Goal: Information Seeking & Learning: Check status

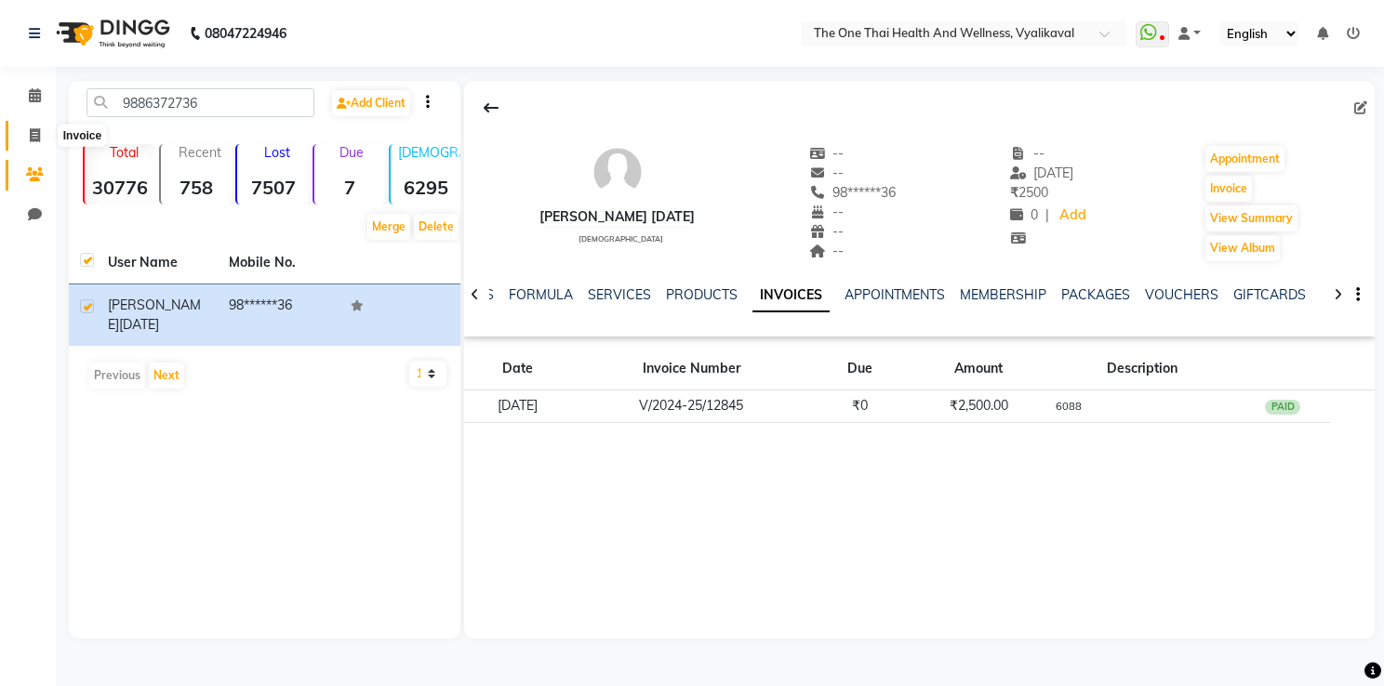
click at [38, 134] on icon at bounding box center [35, 135] width 10 height 14
select select "5972"
select select "service"
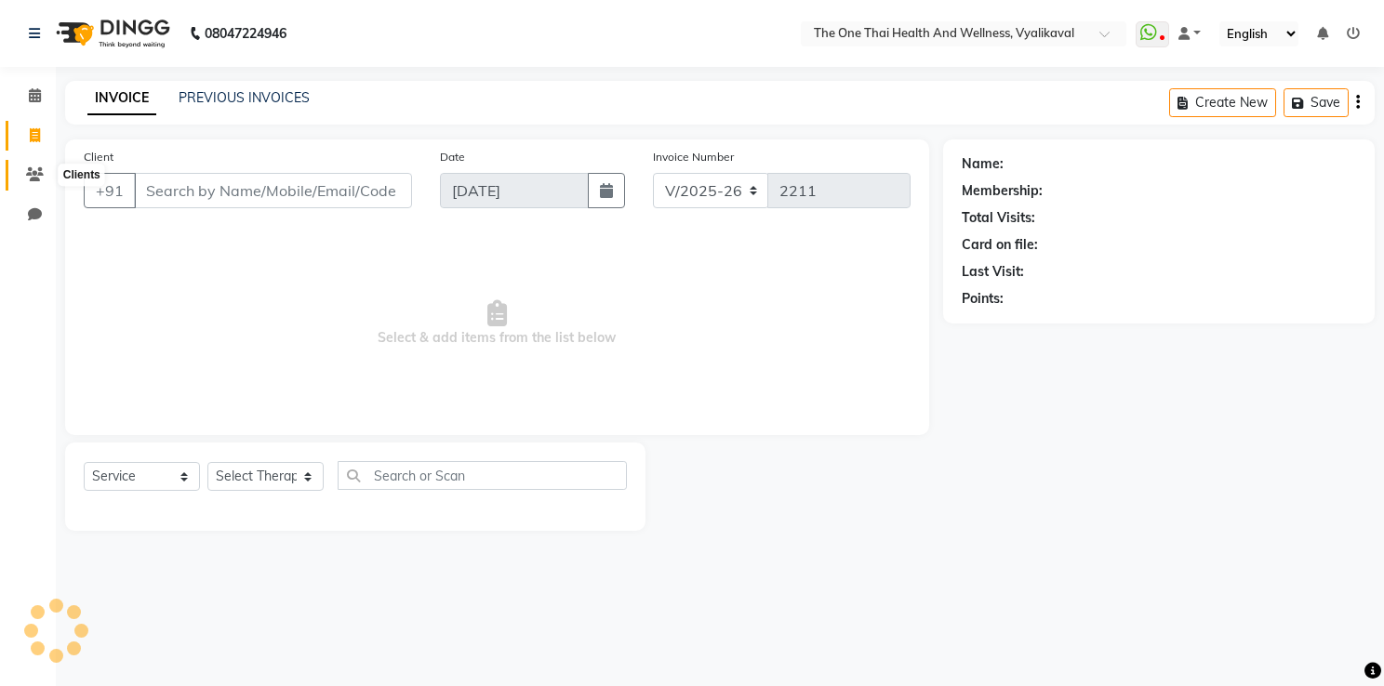
click at [33, 173] on icon at bounding box center [35, 174] width 18 height 14
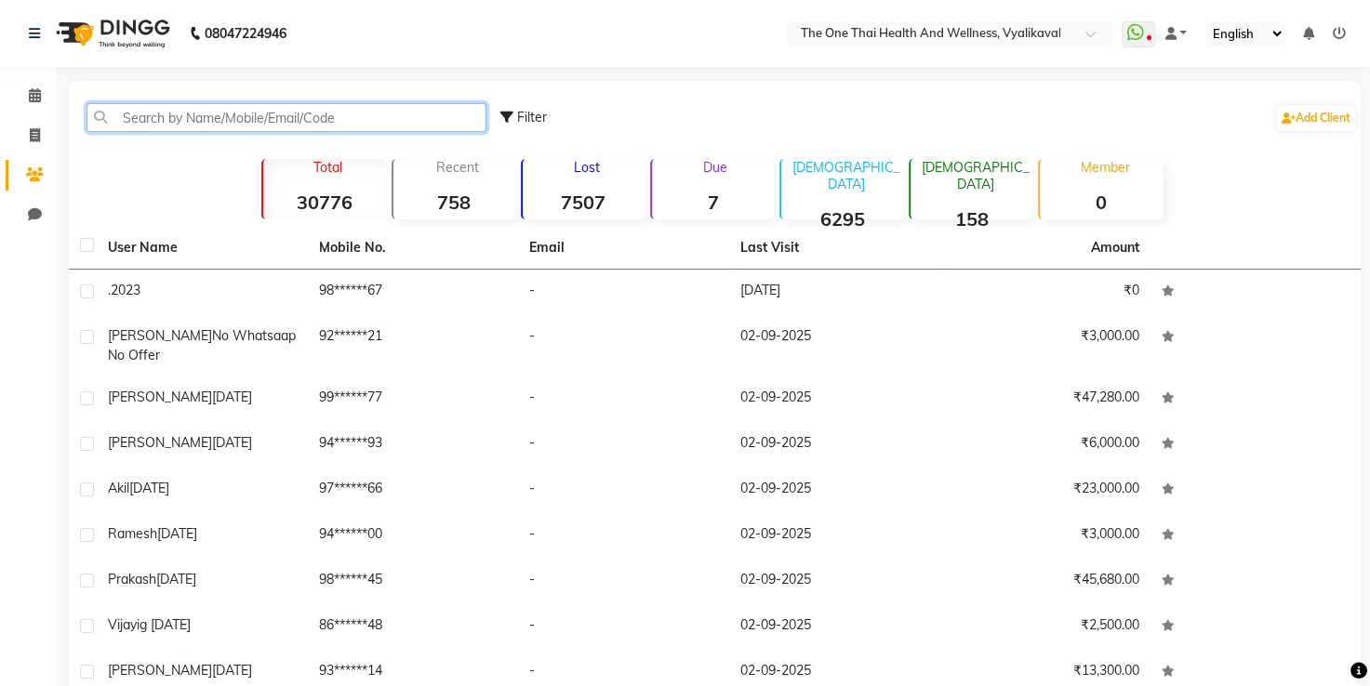
click at [140, 113] on input "text" at bounding box center [286, 117] width 400 height 29
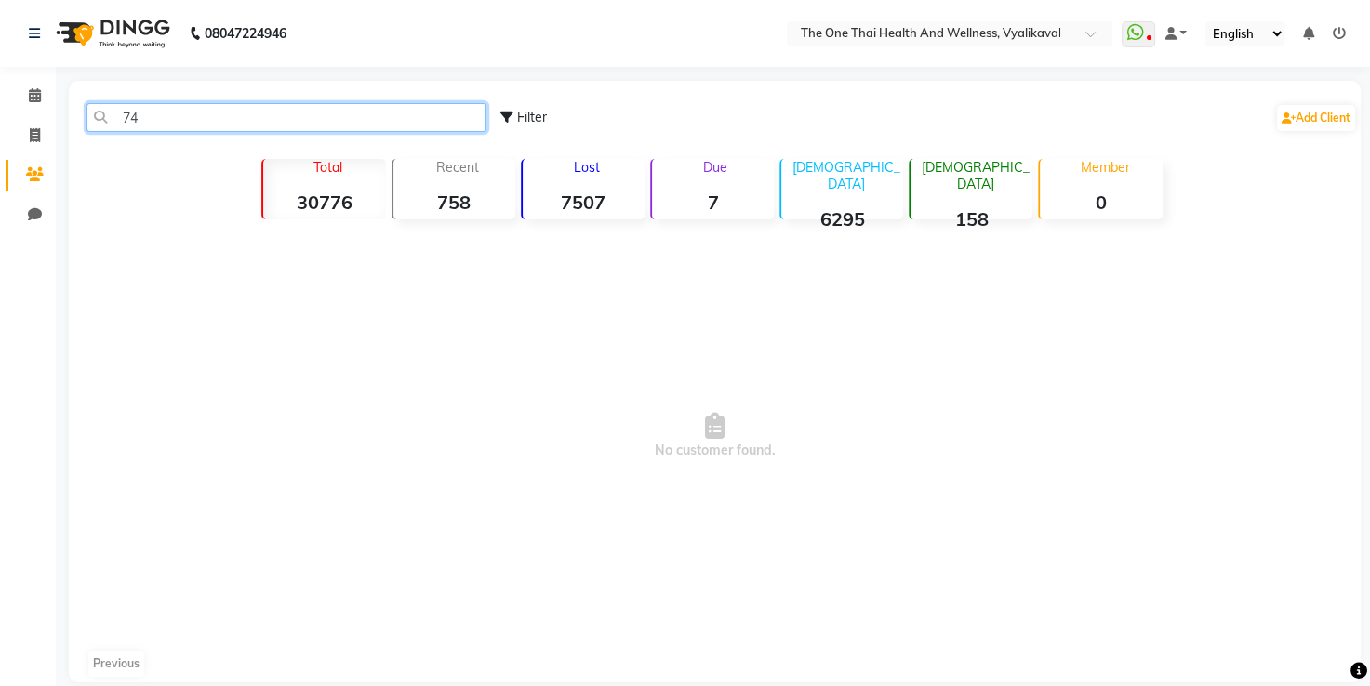
type input "7"
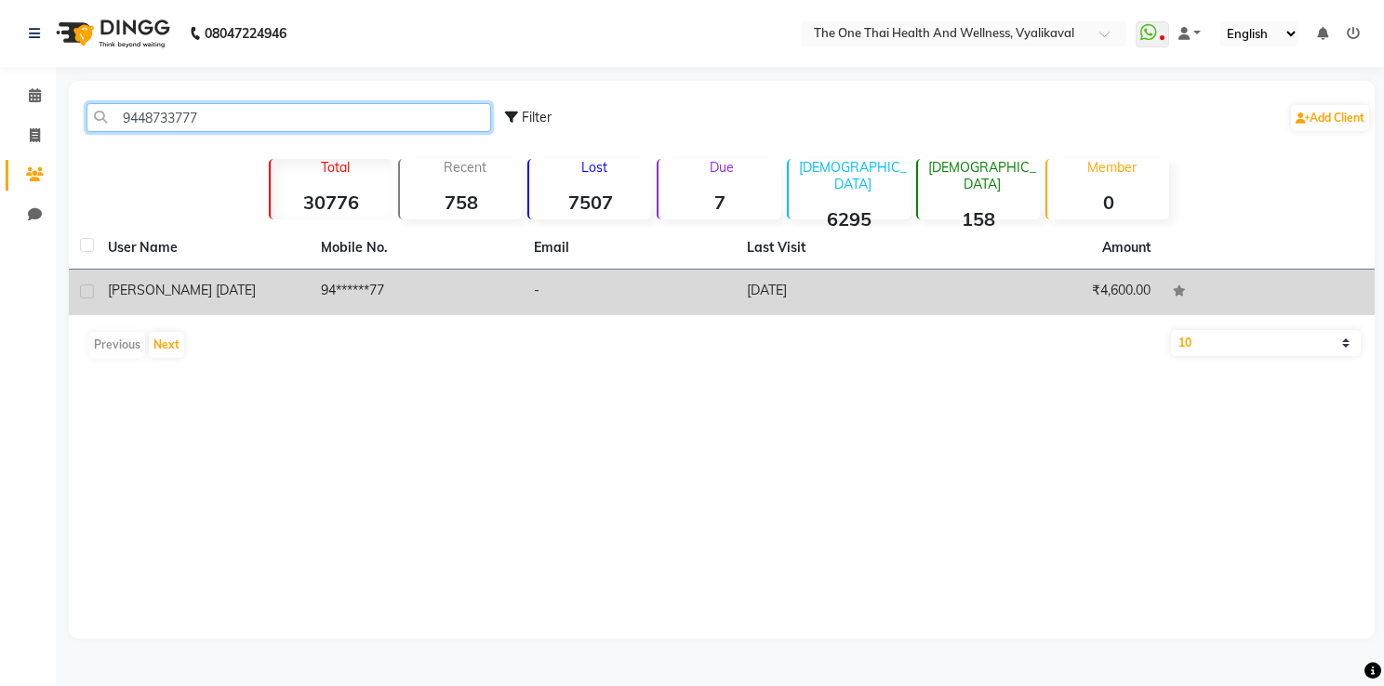
type input "9448733777"
click at [86, 299] on div at bounding box center [86, 295] width 12 height 20
click at [86, 288] on label at bounding box center [87, 292] width 14 height 14
click at [86, 288] on input "checkbox" at bounding box center [86, 292] width 12 height 12
checkbox input "true"
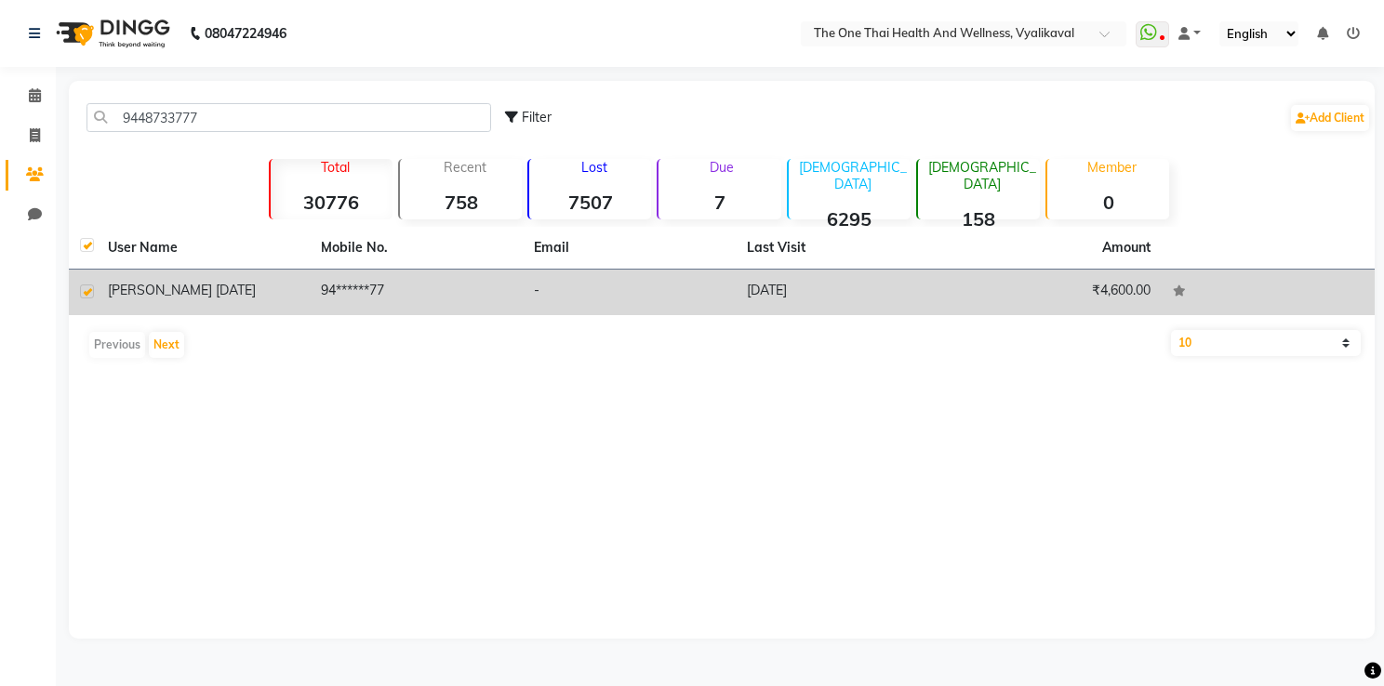
checkbox input "true"
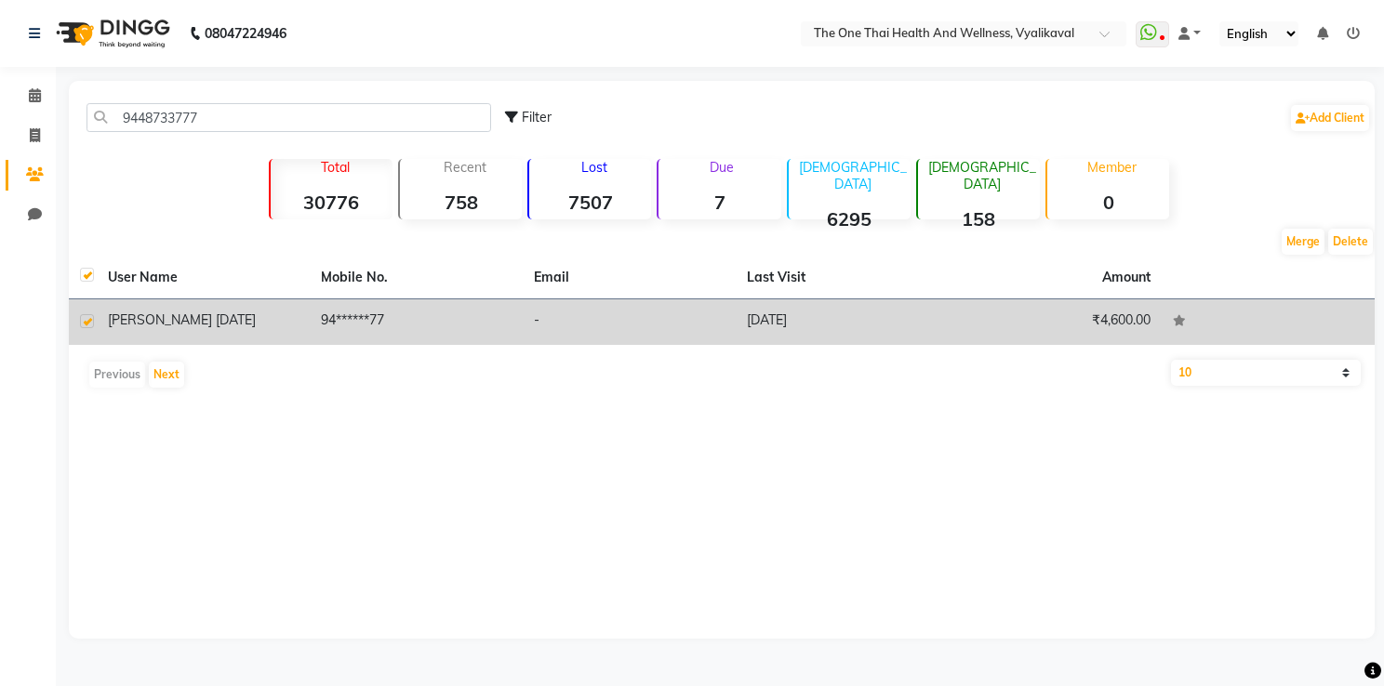
click at [205, 319] on span "[PERSON_NAME] [DATE]" at bounding box center [182, 320] width 148 height 17
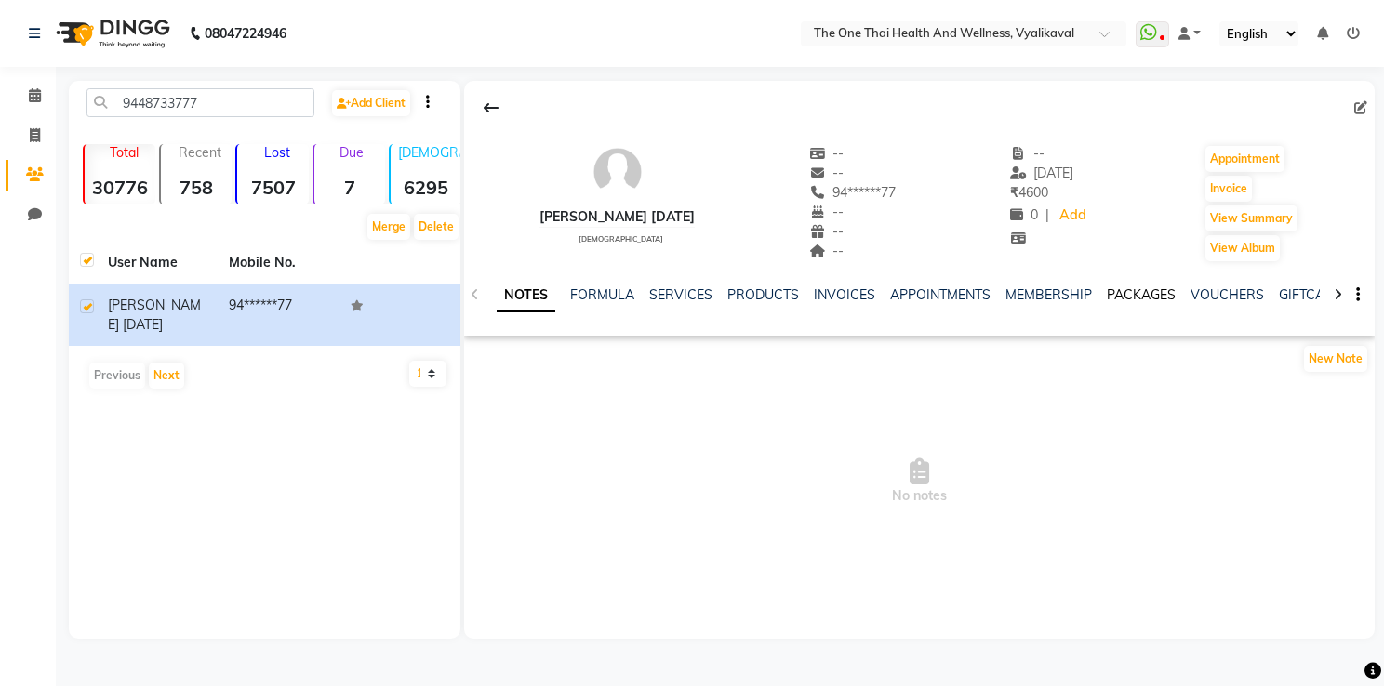
click at [1128, 286] on link "PACKAGES" at bounding box center [1141, 294] width 69 height 17
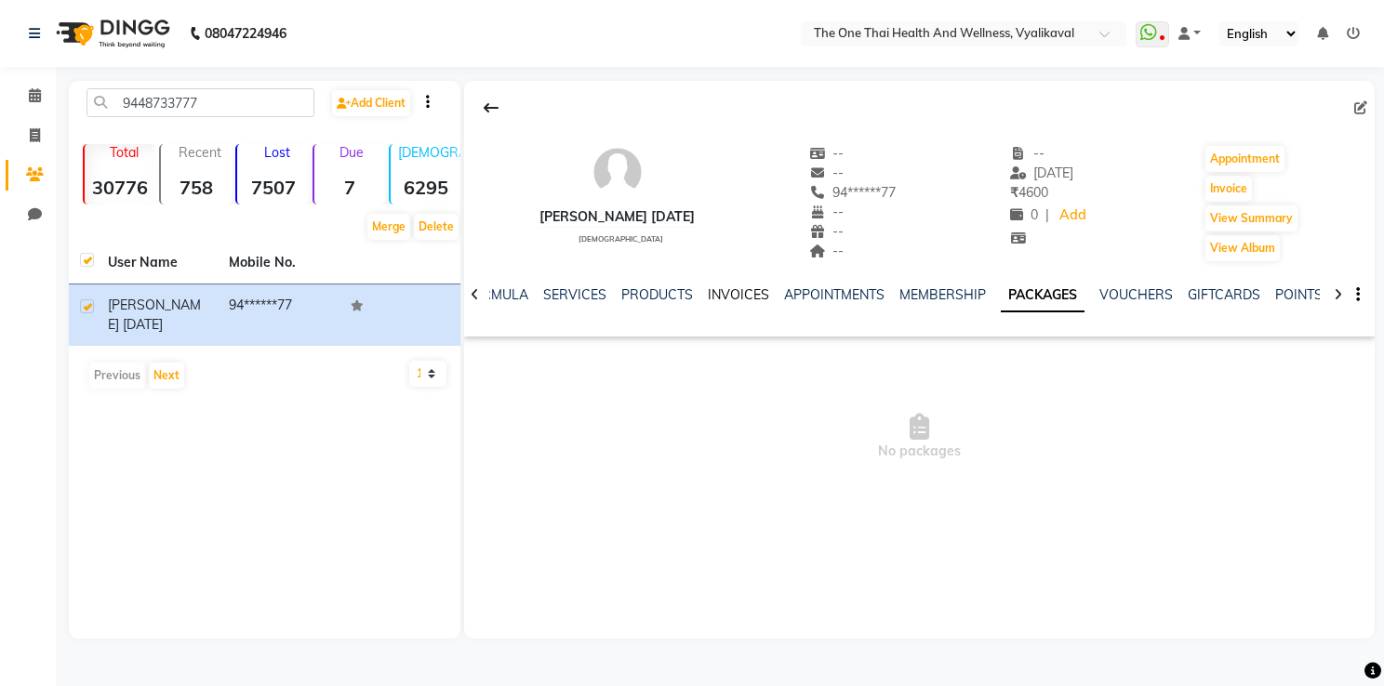
click at [741, 292] on link "INVOICES" at bounding box center [738, 294] width 61 height 17
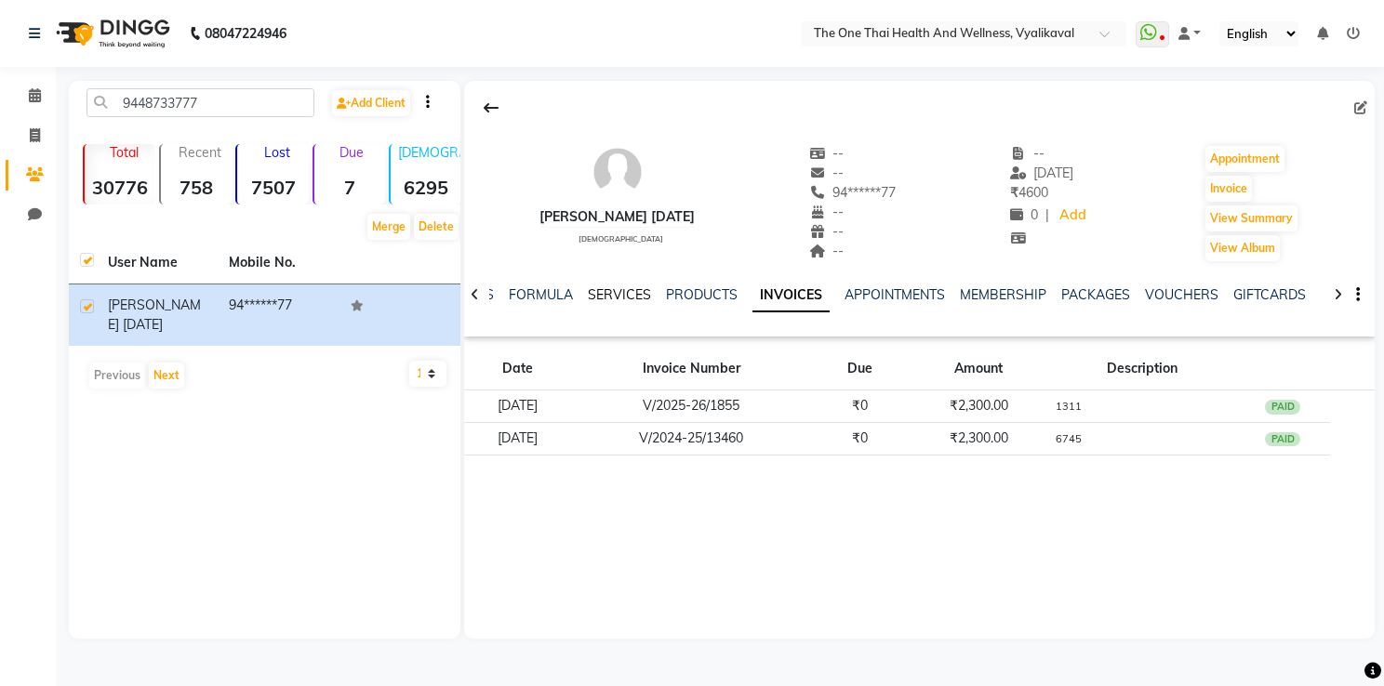
click at [600, 297] on link "SERVICES" at bounding box center [619, 294] width 63 height 17
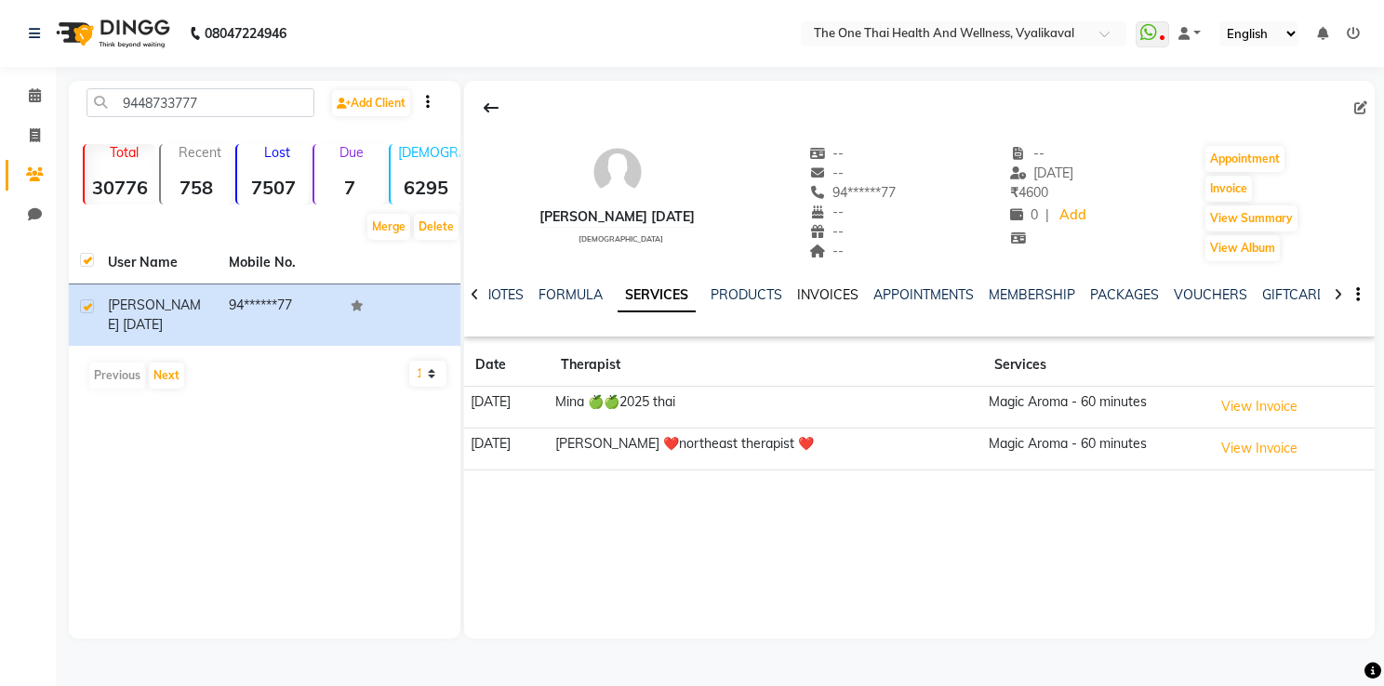
click at [818, 296] on link "INVOICES" at bounding box center [827, 294] width 61 height 17
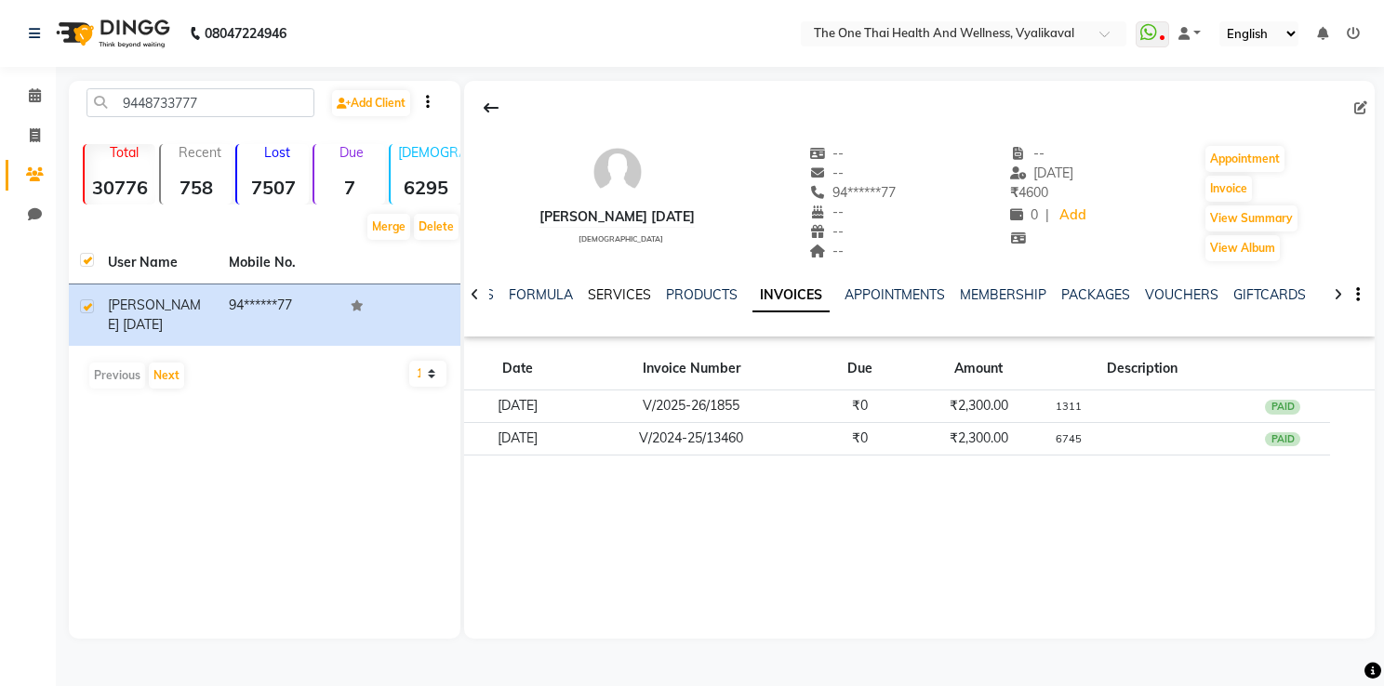
click at [627, 292] on link "SERVICES" at bounding box center [619, 294] width 63 height 17
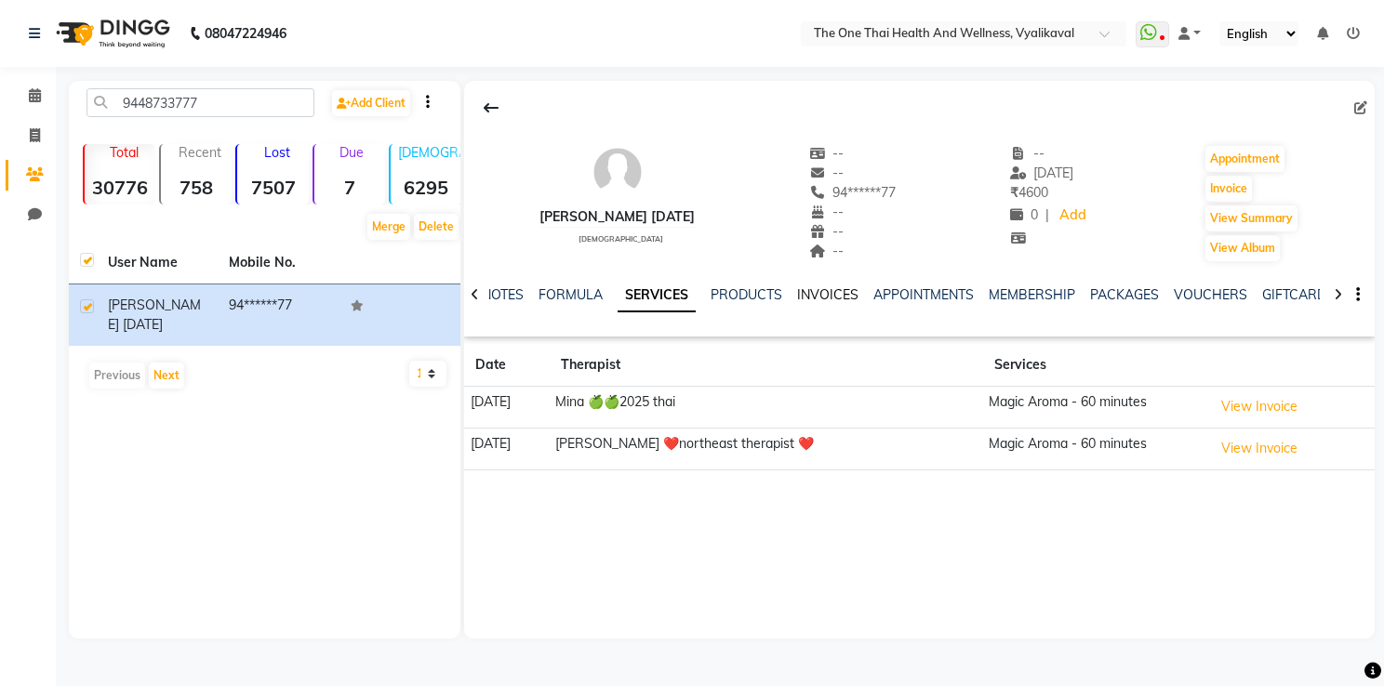
click at [815, 295] on link "INVOICES" at bounding box center [827, 294] width 61 height 17
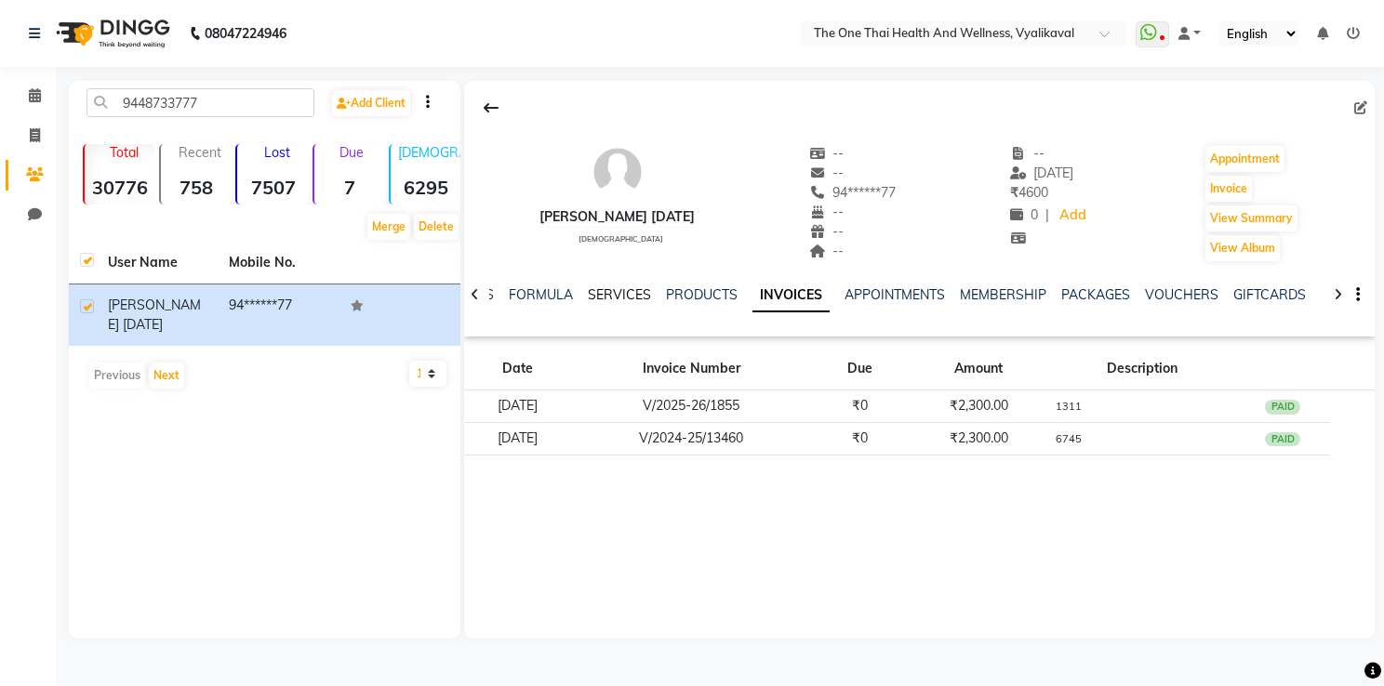
click at [618, 293] on link "SERVICES" at bounding box center [619, 294] width 63 height 17
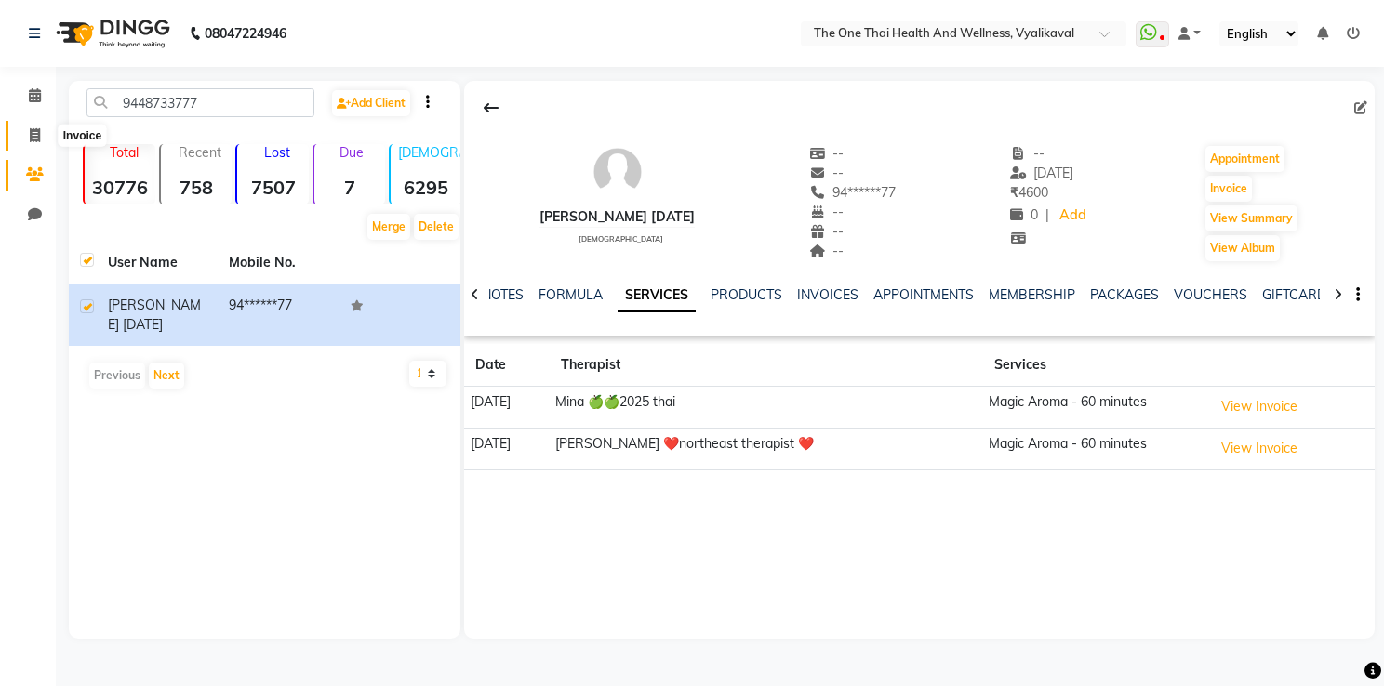
click at [35, 126] on span at bounding box center [35, 136] width 33 height 21
select select "5972"
select select "service"
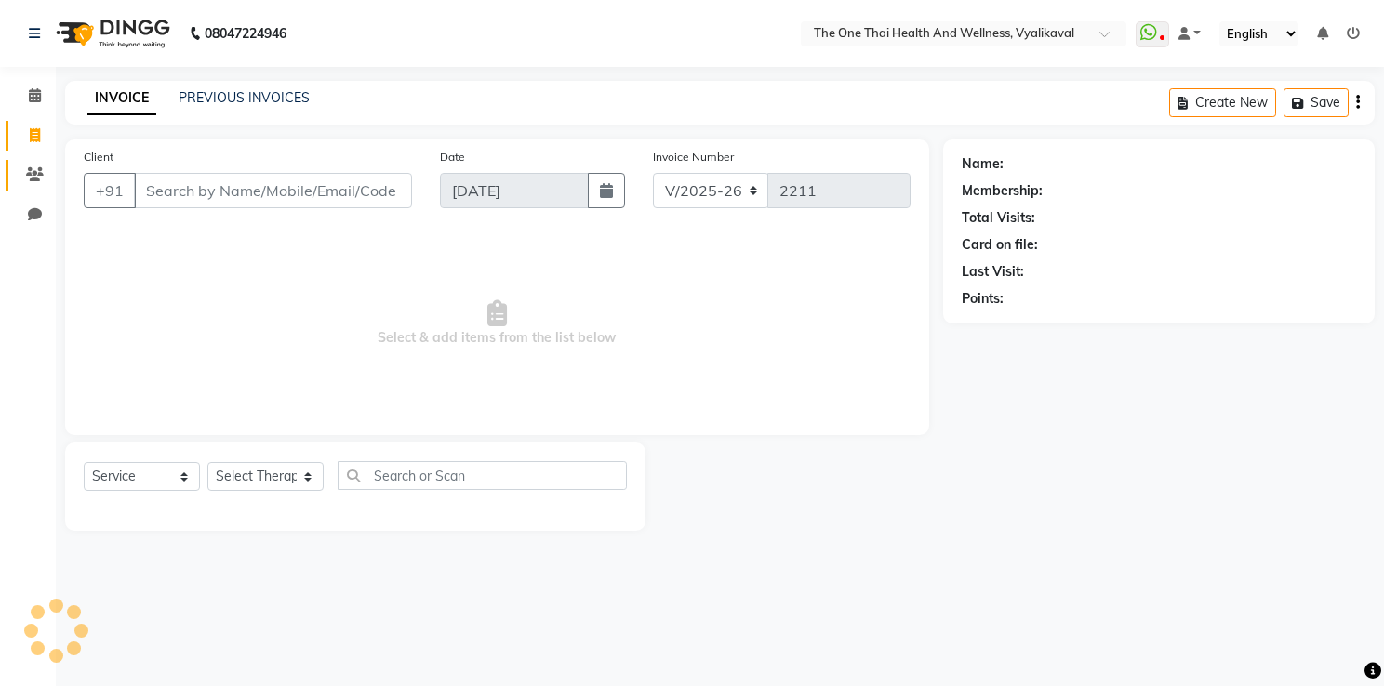
click at [27, 160] on link "Clients" at bounding box center [28, 175] width 45 height 31
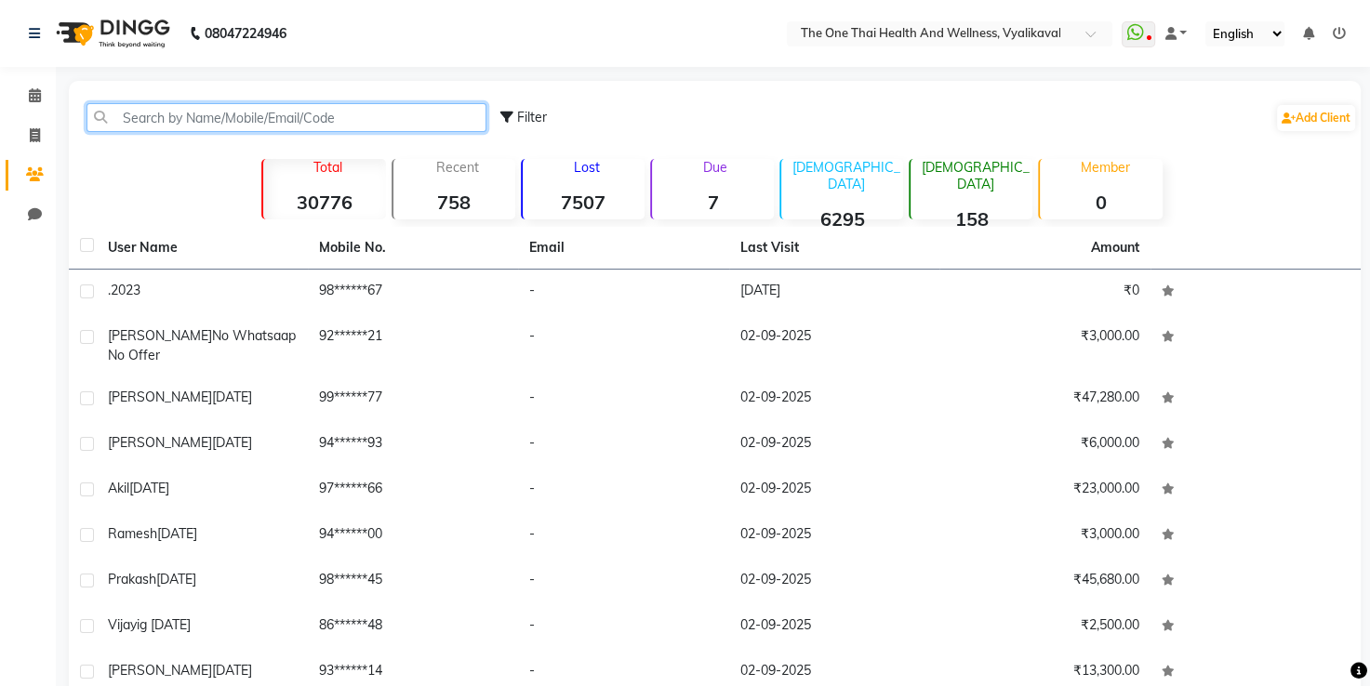
click at [116, 113] on input "text" at bounding box center [286, 117] width 400 height 29
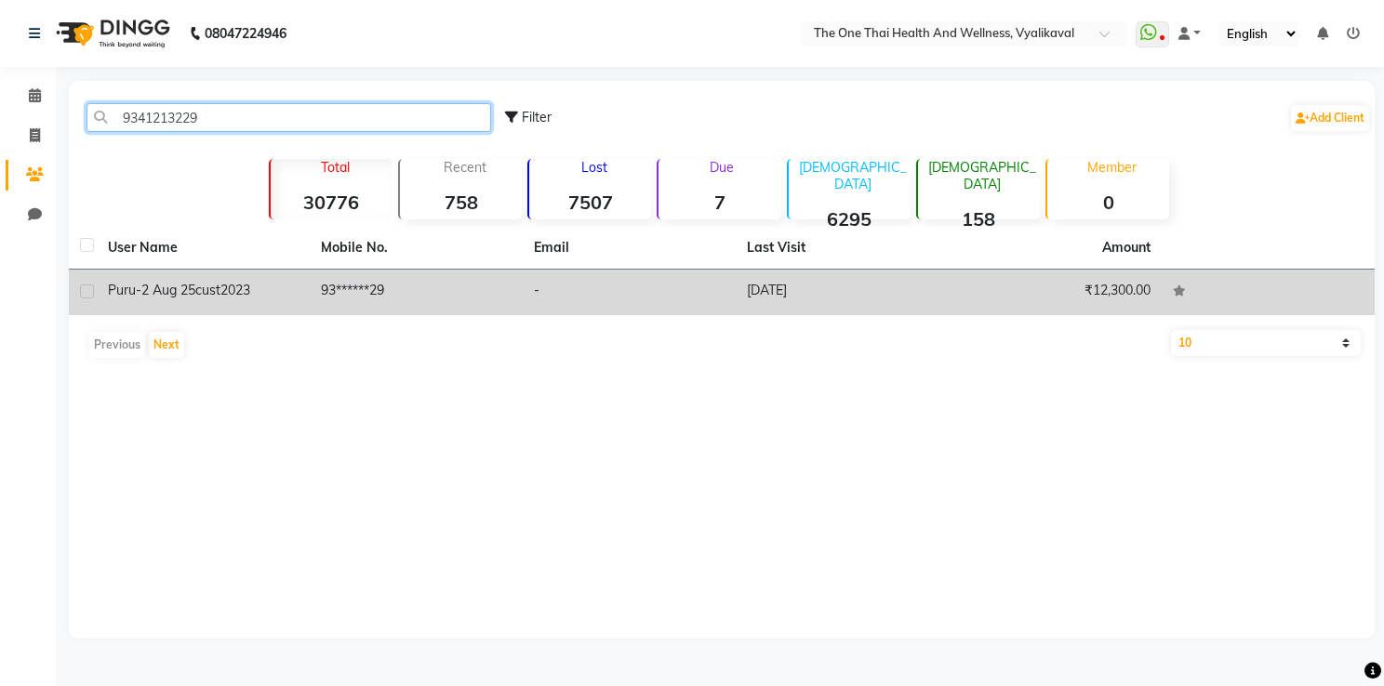
type input "9341213229"
click at [85, 287] on label at bounding box center [87, 292] width 14 height 14
click at [85, 287] on input "checkbox" at bounding box center [86, 292] width 12 height 12
checkbox input "true"
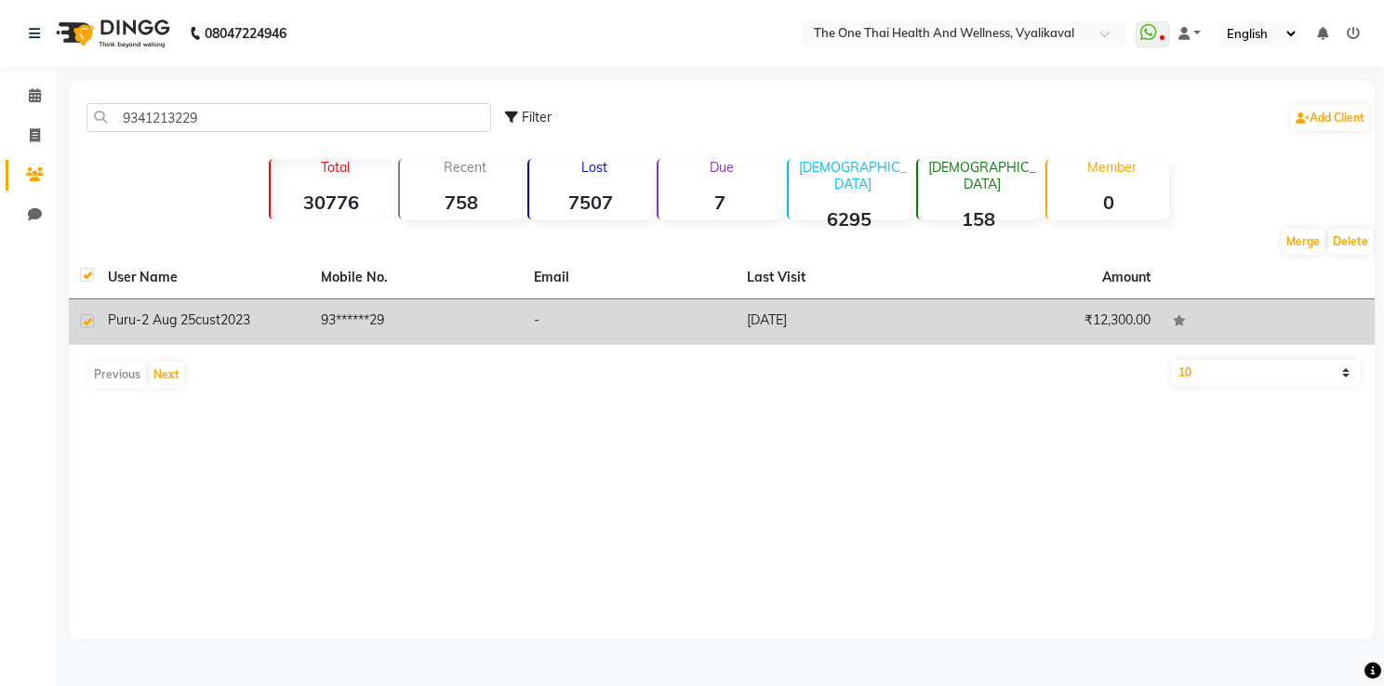
click at [153, 316] on span "puru-2 aug 25cust" at bounding box center [164, 320] width 113 height 17
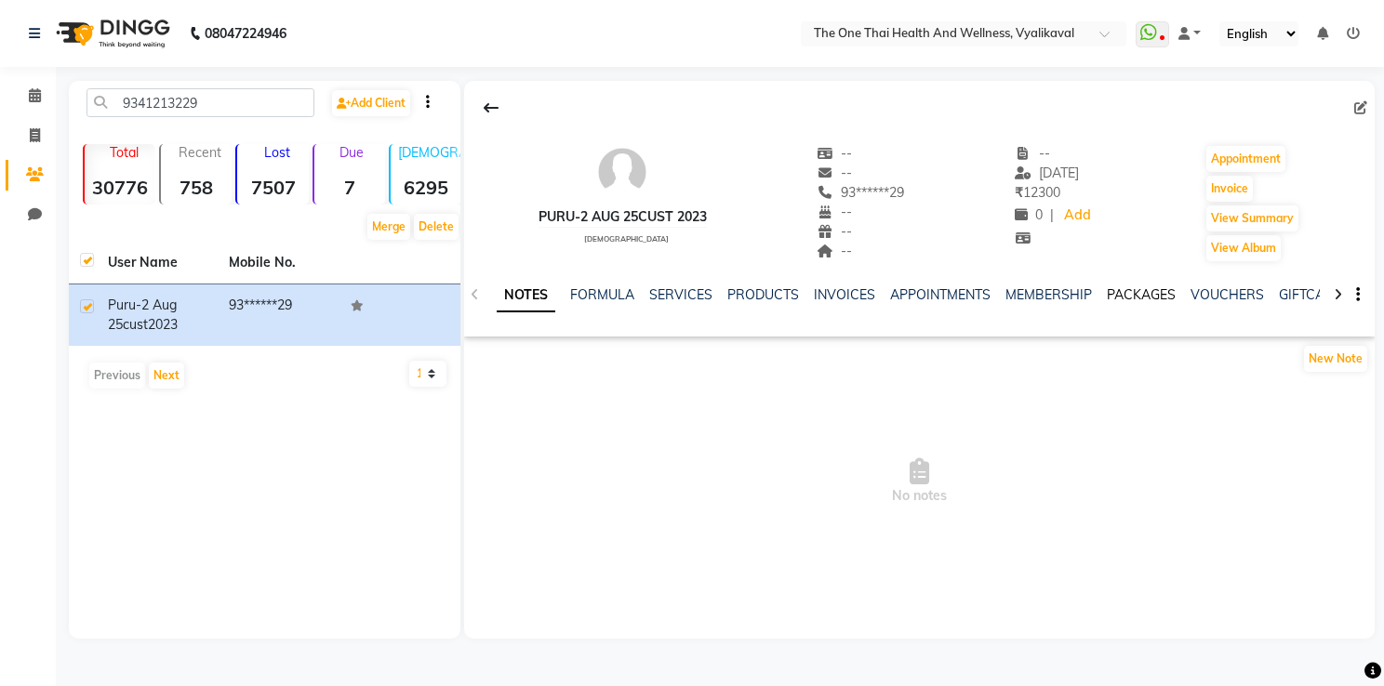
click at [1131, 293] on link "PACKAGES" at bounding box center [1141, 294] width 69 height 17
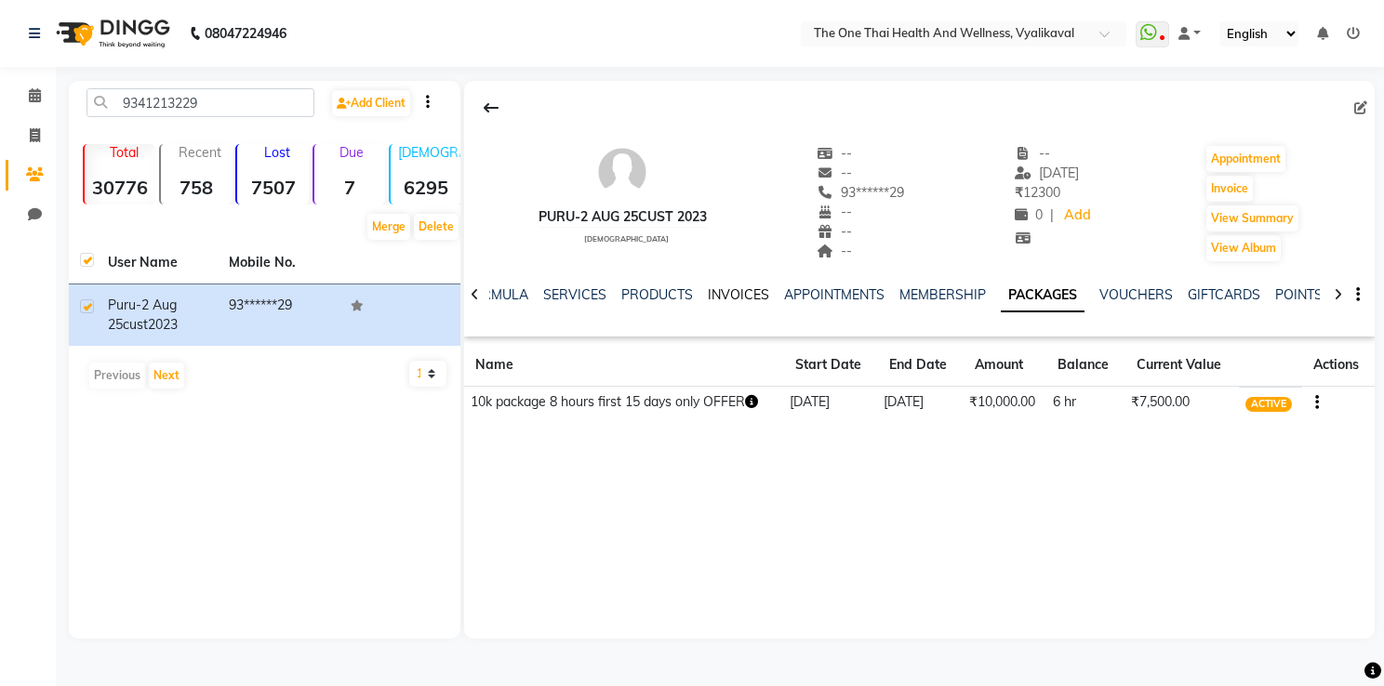
click at [728, 293] on link "INVOICES" at bounding box center [738, 294] width 61 height 17
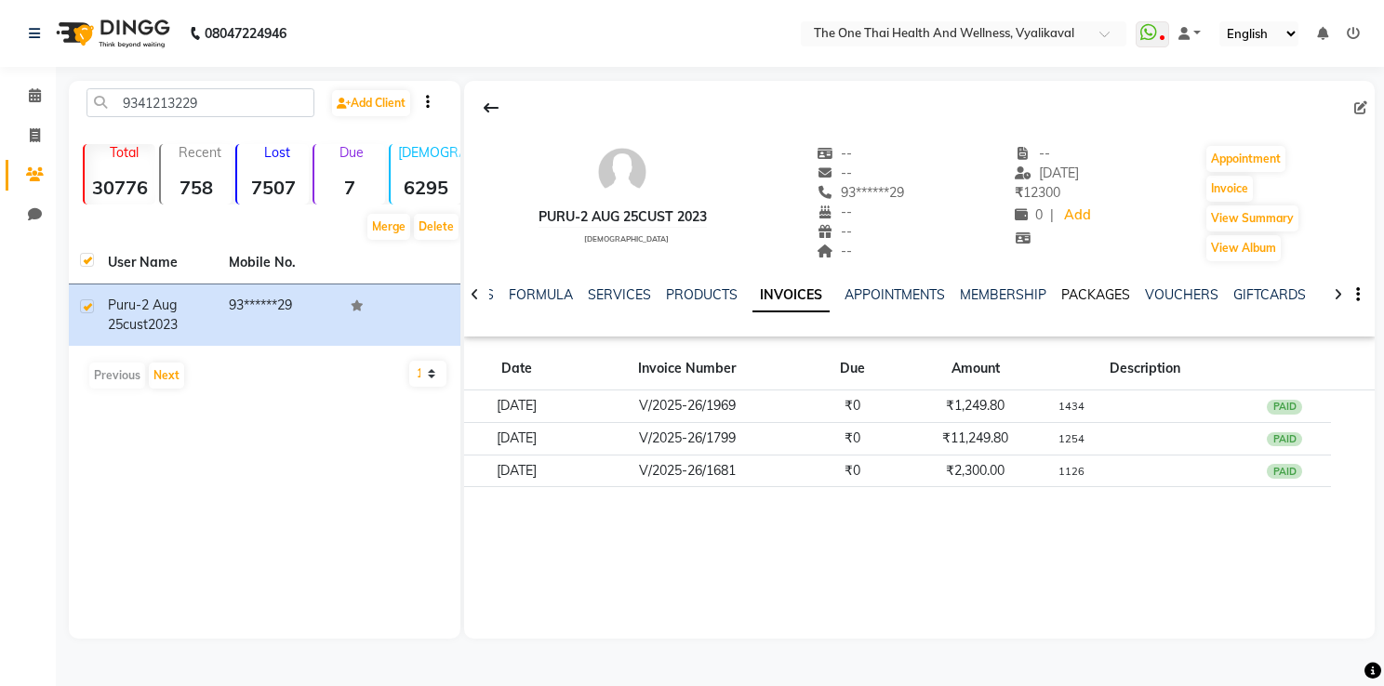
click at [1086, 289] on link "PACKAGES" at bounding box center [1095, 294] width 69 height 17
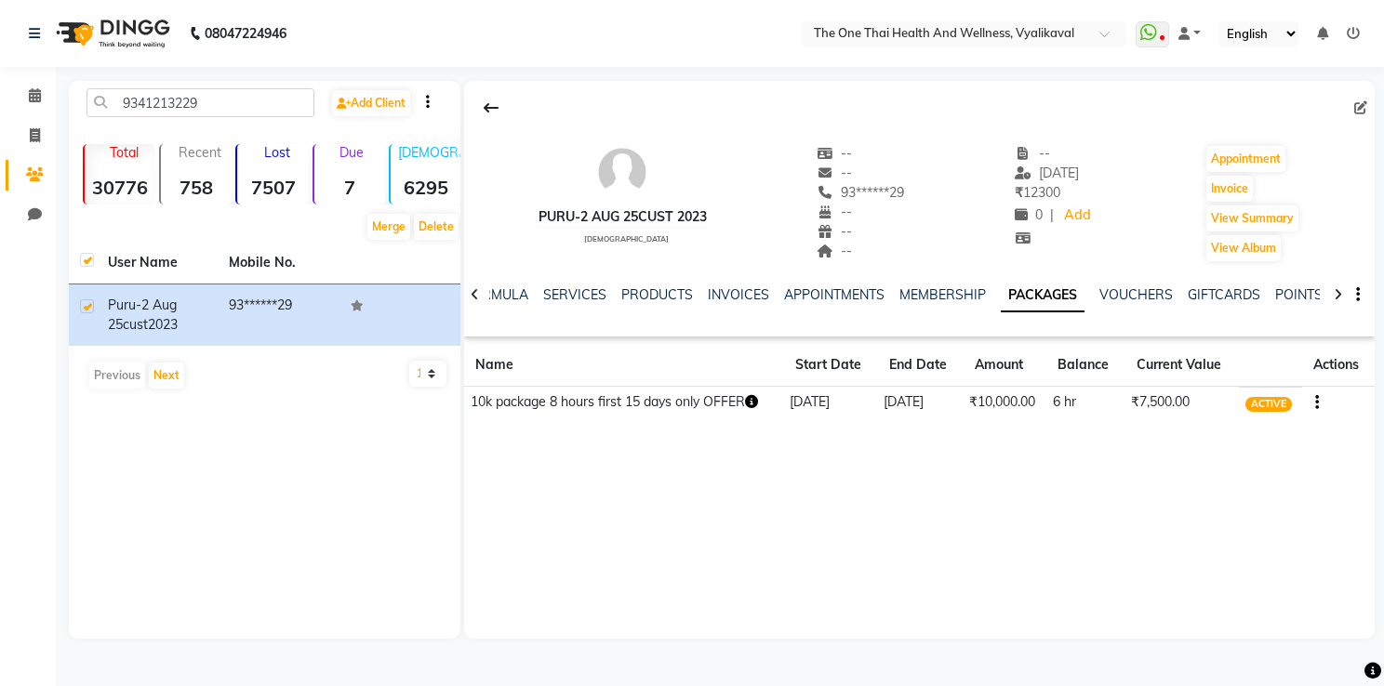
click at [1244, 517] on div "puru-2 aug 25cust 2023 [DEMOGRAPHIC_DATA] -- -- 93******29 -- -- -- -- [DATE] ₹…" at bounding box center [919, 360] width 911 height 558
click at [580, 291] on link "SERVICES" at bounding box center [574, 294] width 63 height 17
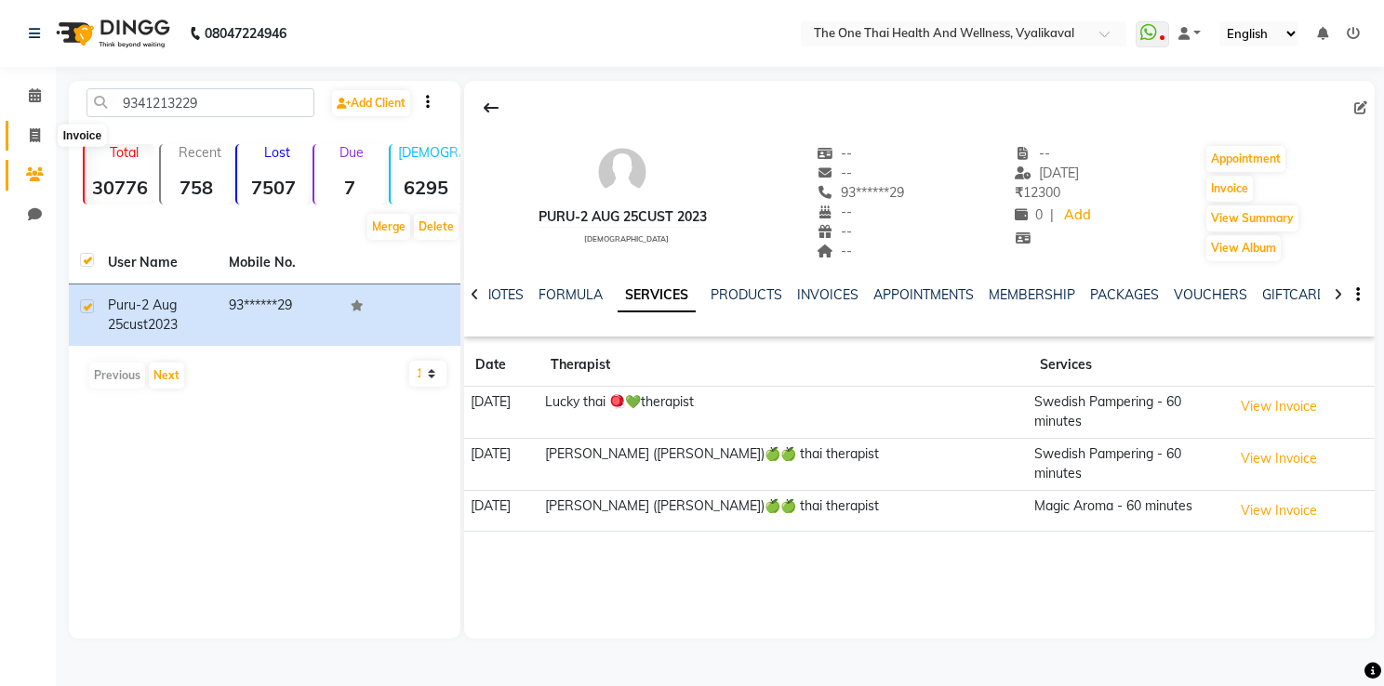
click at [26, 136] on span at bounding box center [35, 136] width 33 height 21
select select "service"
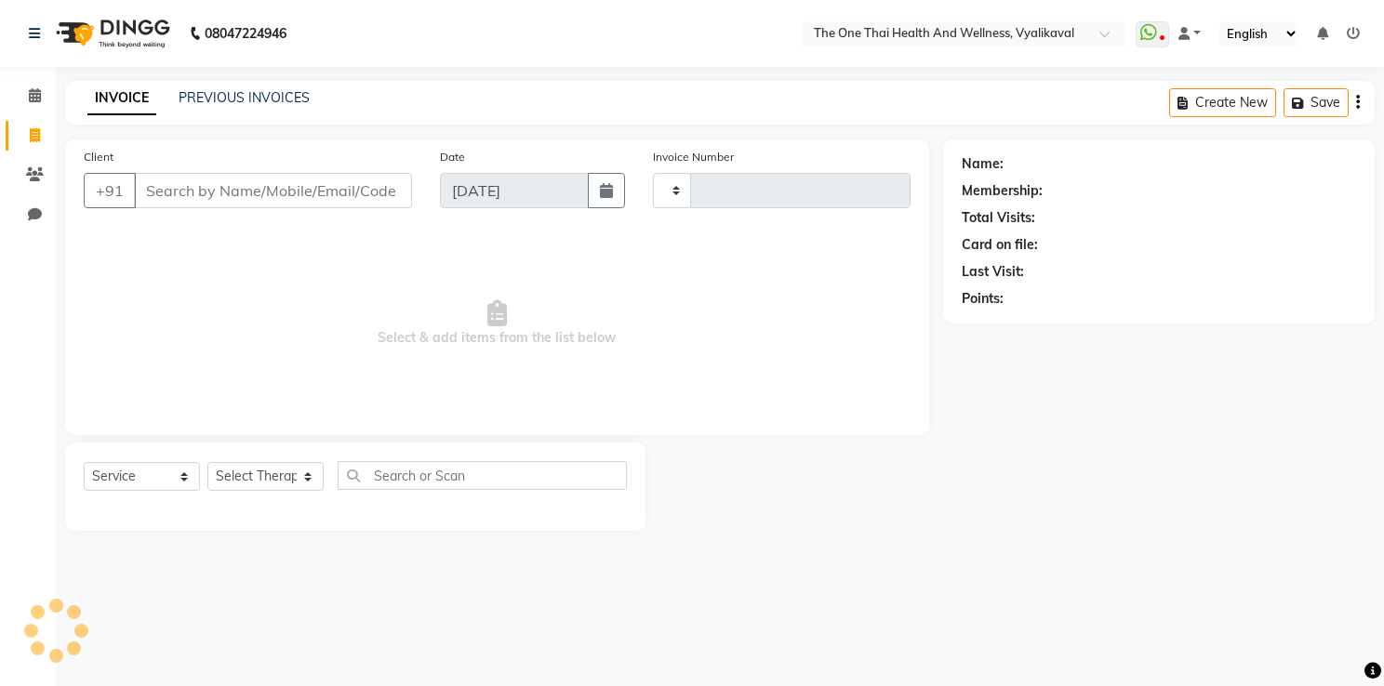
type input "2211"
select select "5972"
click at [33, 167] on icon at bounding box center [35, 174] width 18 height 14
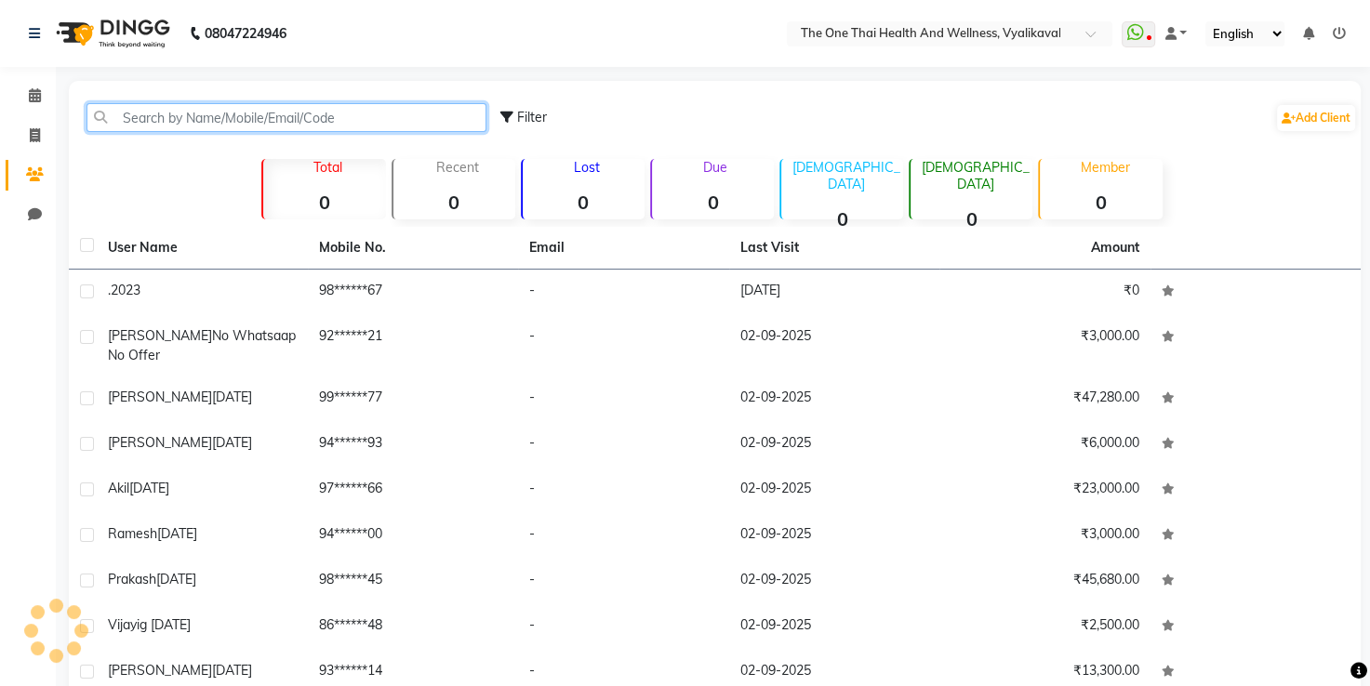
click at [141, 119] on input "text" at bounding box center [286, 117] width 400 height 29
click at [179, 122] on input "text" at bounding box center [286, 117] width 400 height 29
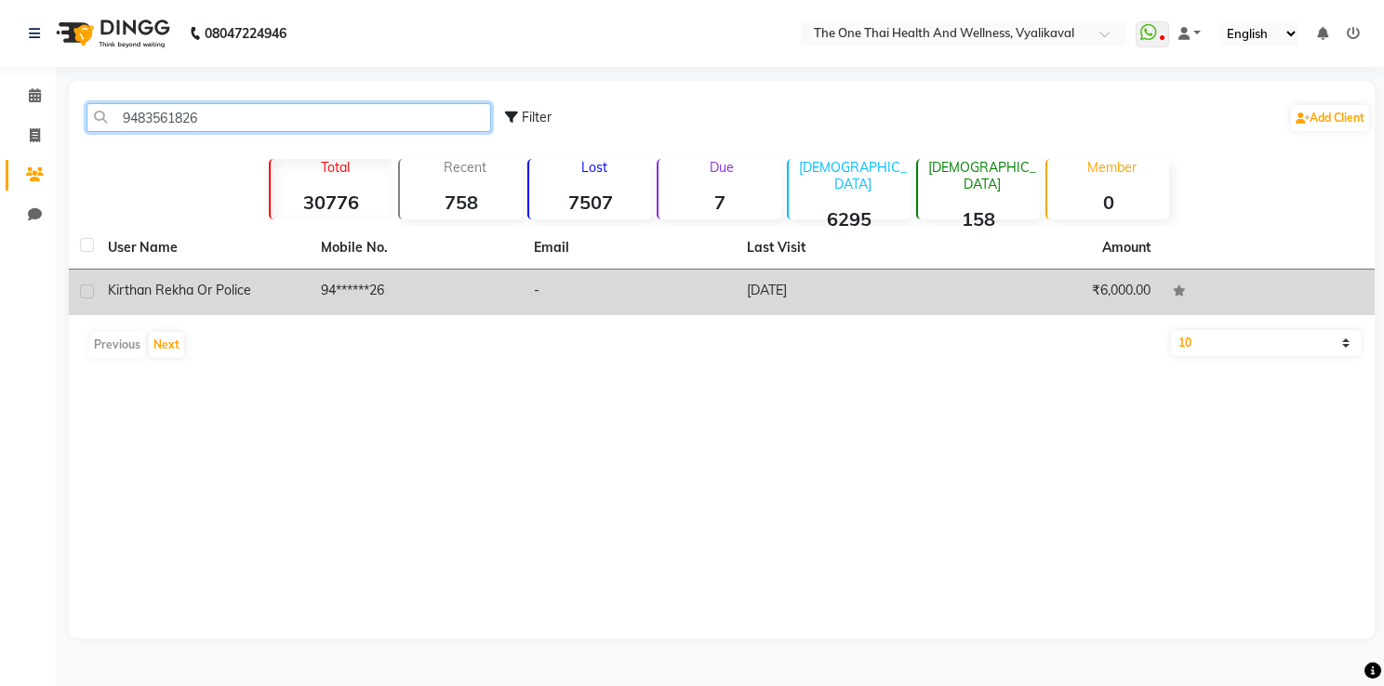
type input "9483561826"
click at [85, 289] on label at bounding box center [87, 292] width 14 height 14
click at [85, 289] on input "checkbox" at bounding box center [86, 292] width 12 height 12
checkbox input "true"
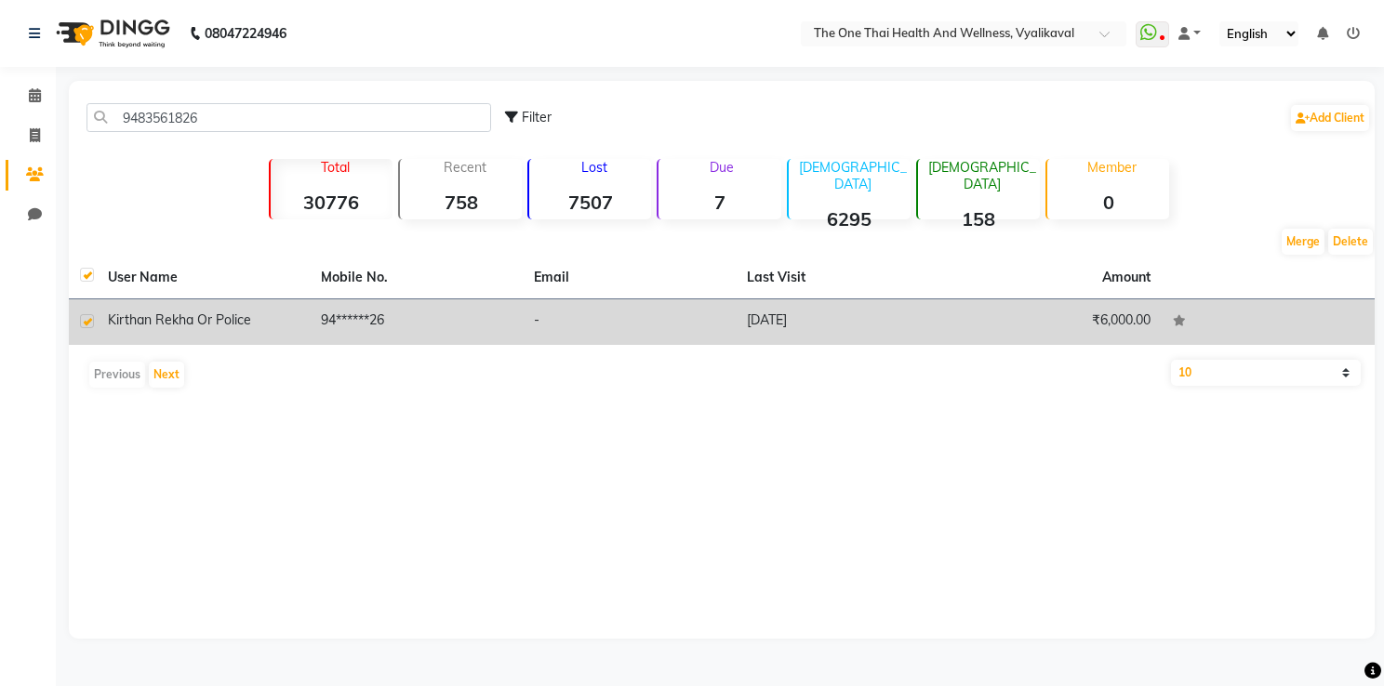
click at [221, 321] on span "Kirthan rekha or police" at bounding box center [179, 320] width 143 height 17
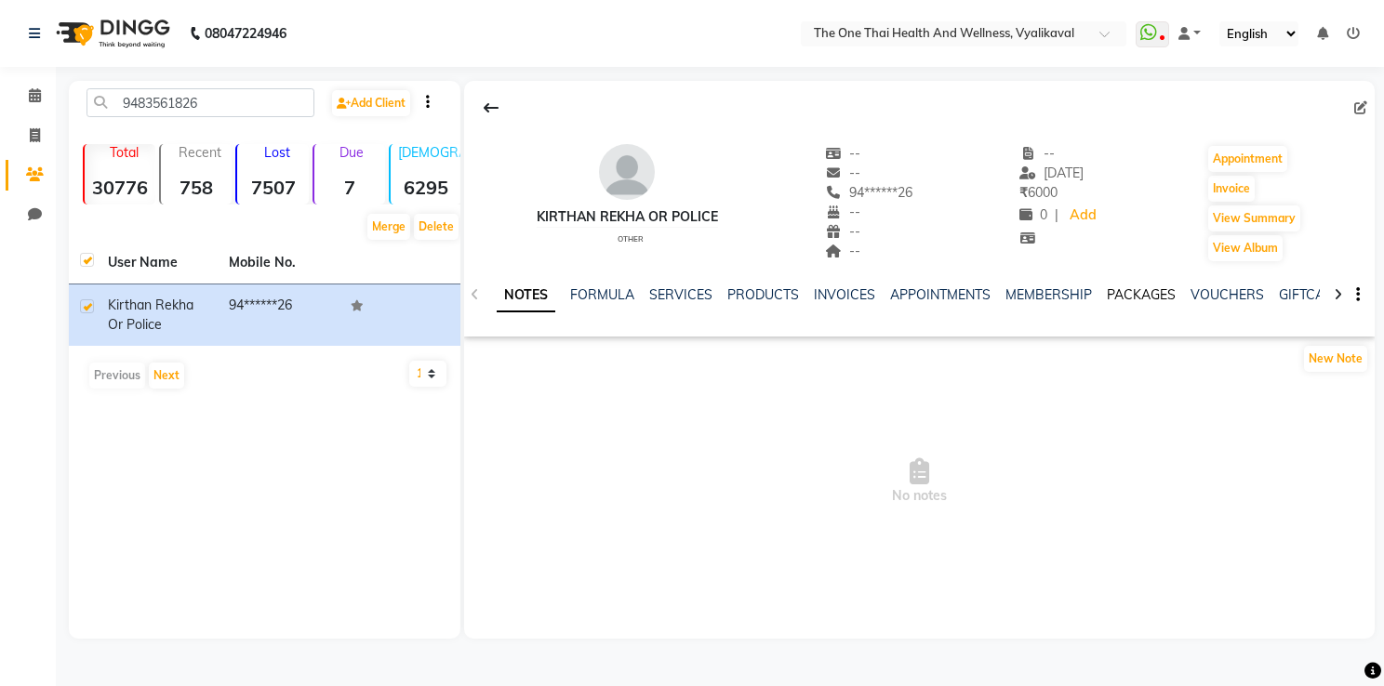
click at [1107, 286] on link "PACKAGES" at bounding box center [1141, 294] width 69 height 17
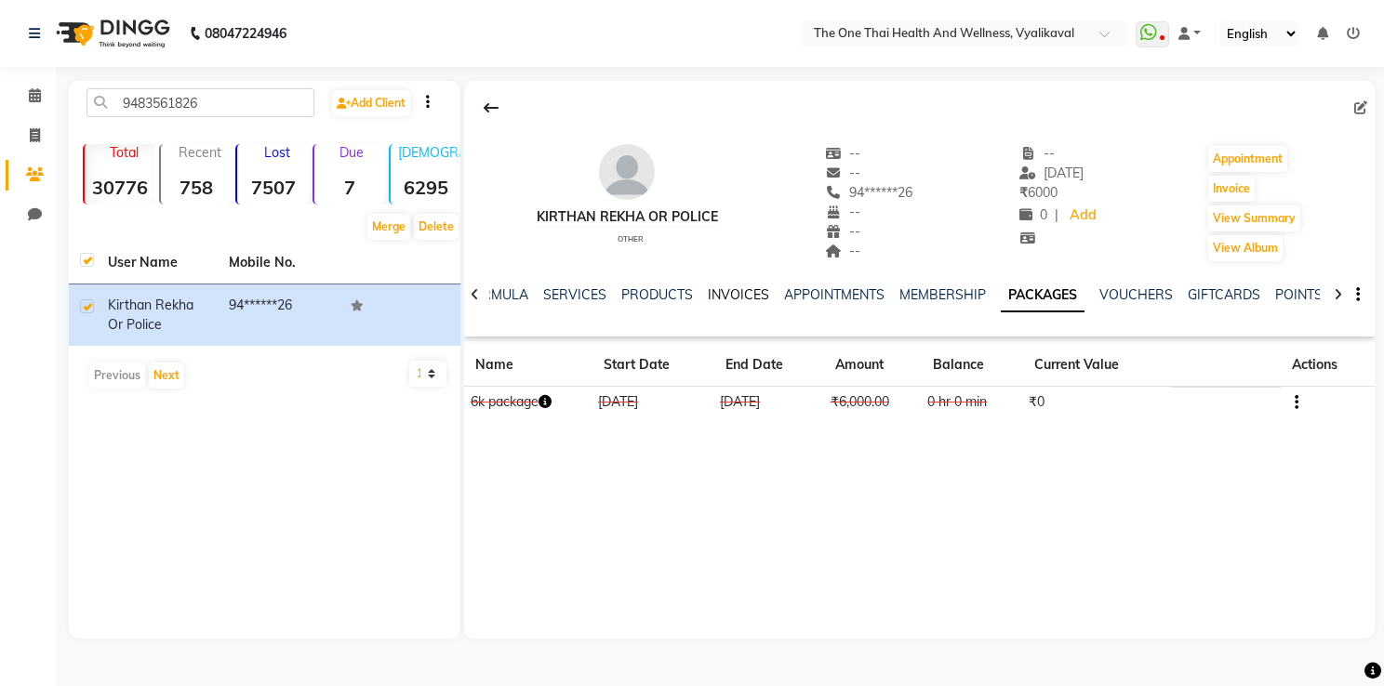
click at [733, 297] on link "INVOICES" at bounding box center [738, 294] width 61 height 17
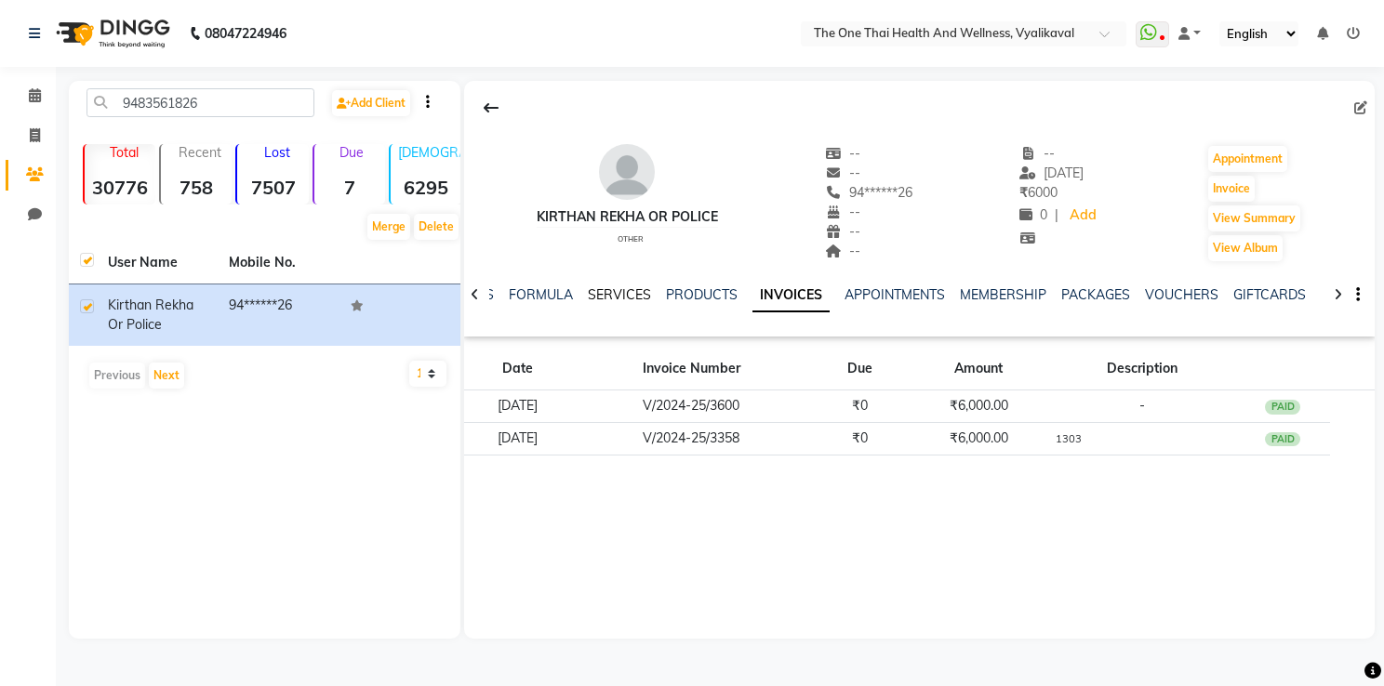
click at [610, 299] on link "SERVICES" at bounding box center [619, 294] width 63 height 17
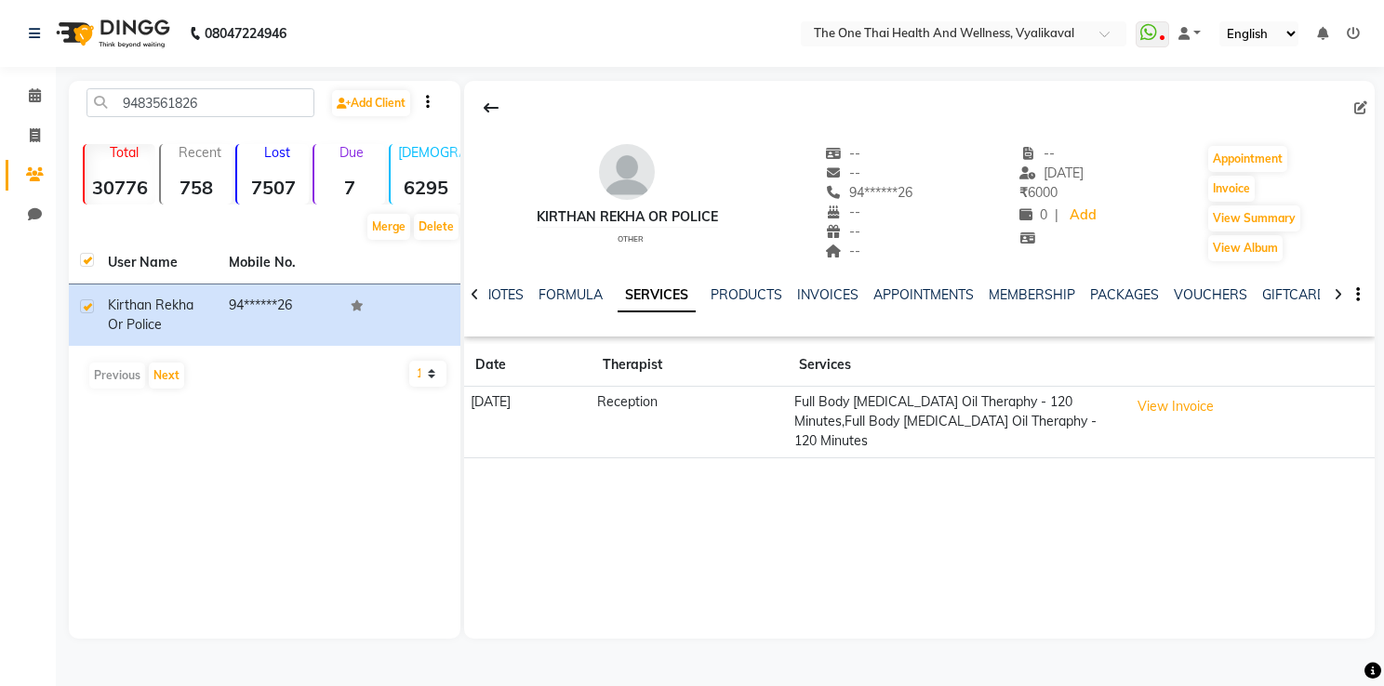
click at [841, 658] on main "9483561826 Add Client Total 30776 Recent 758 Lost 7507 Due 7 [DEMOGRAPHIC_DATA]…" at bounding box center [720, 374] width 1328 height 586
click at [31, 138] on icon at bounding box center [35, 135] width 10 height 14
select select "5972"
select select "service"
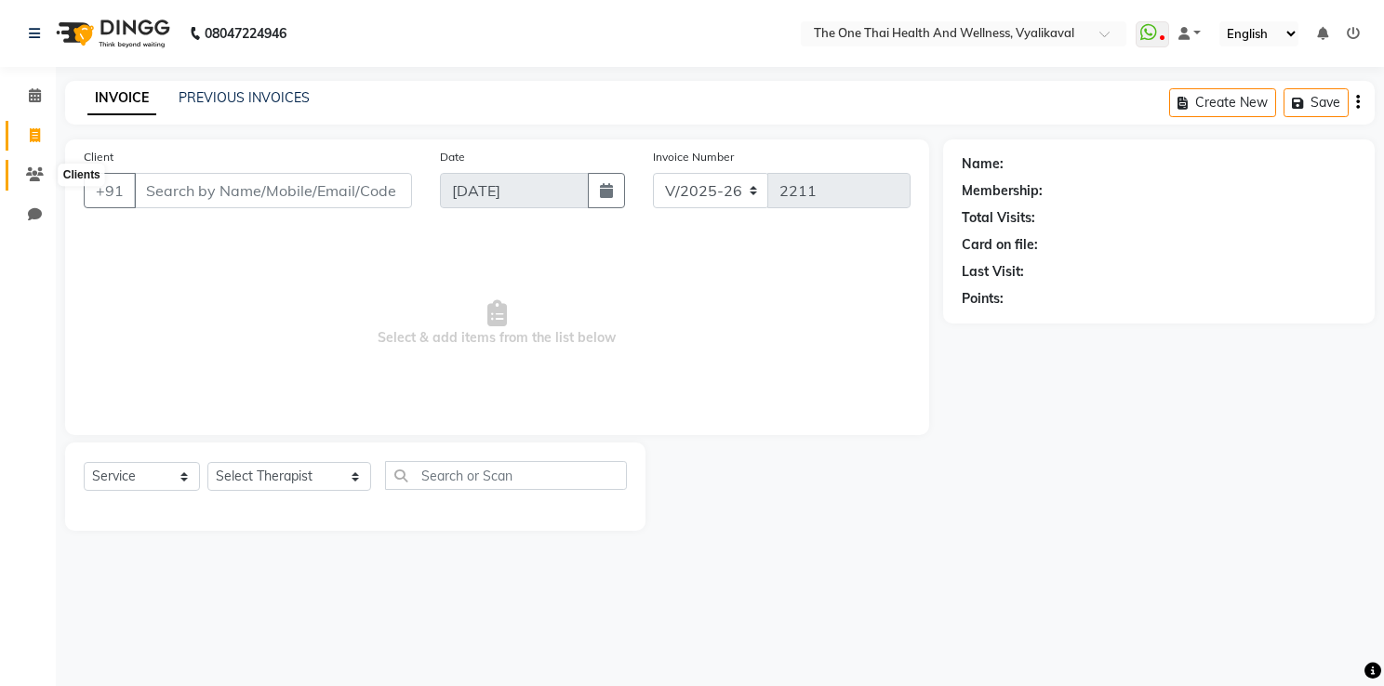
click at [35, 167] on icon at bounding box center [35, 174] width 18 height 14
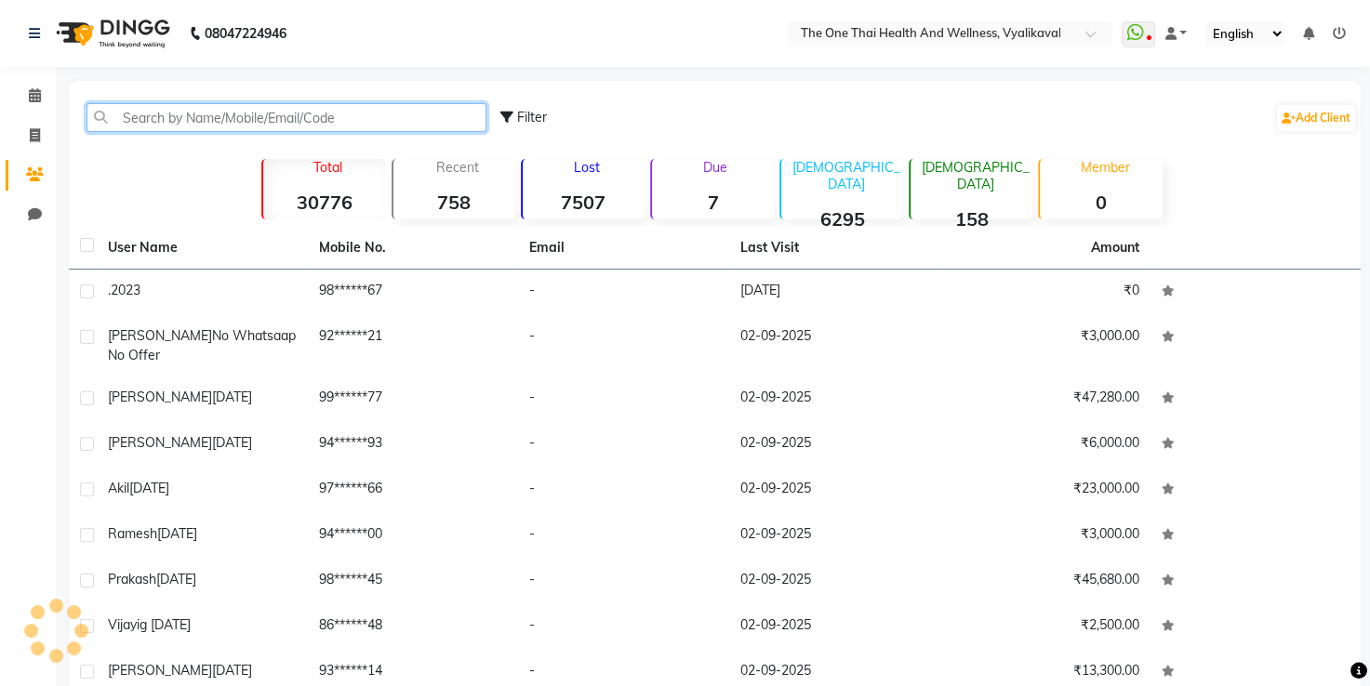
click at [139, 117] on input "text" at bounding box center [286, 117] width 400 height 29
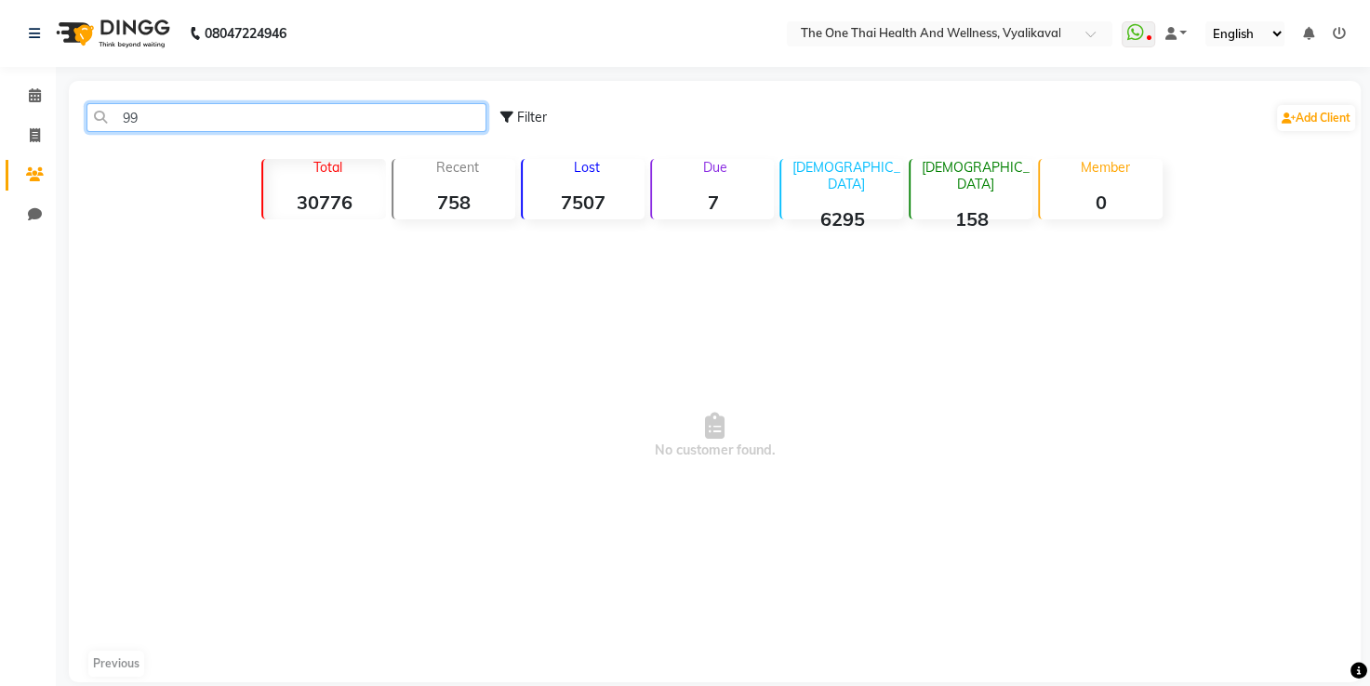
type input "9"
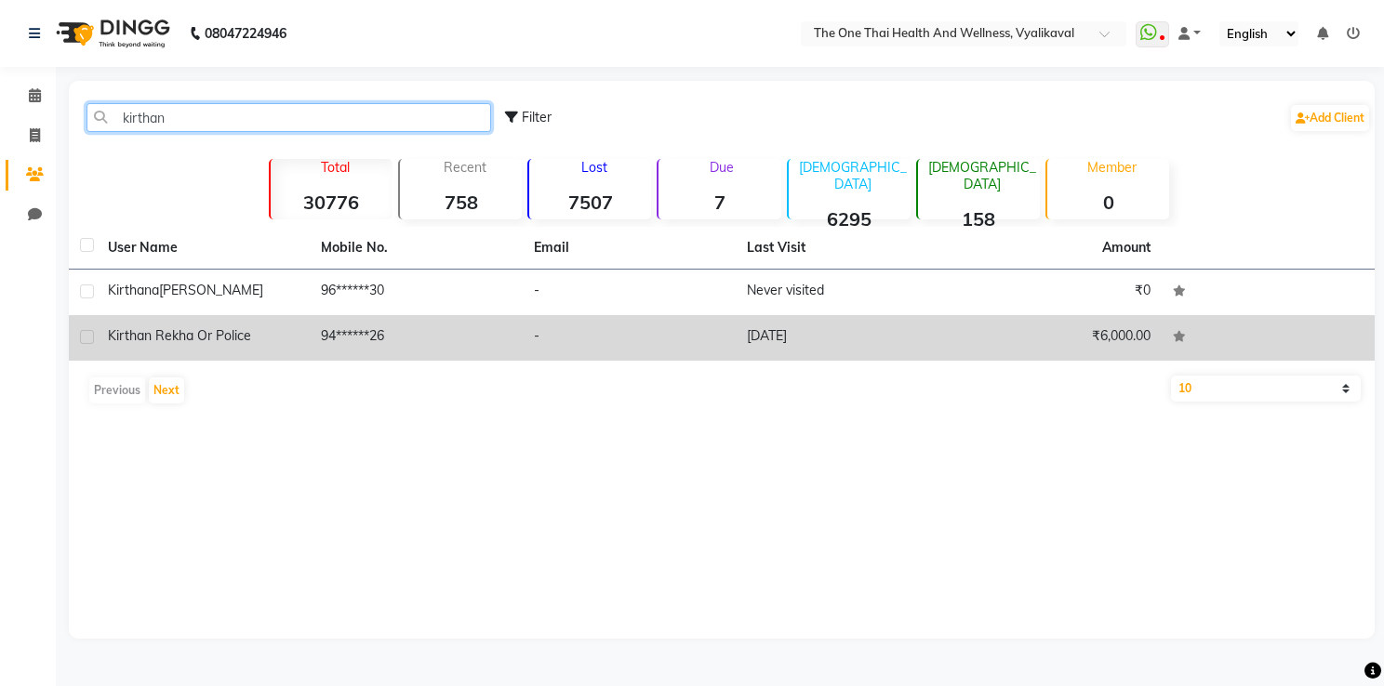
type input "kirthan"
click at [87, 340] on label at bounding box center [87, 337] width 14 height 14
click at [87, 340] on input "checkbox" at bounding box center [86, 338] width 12 height 12
checkbox input "true"
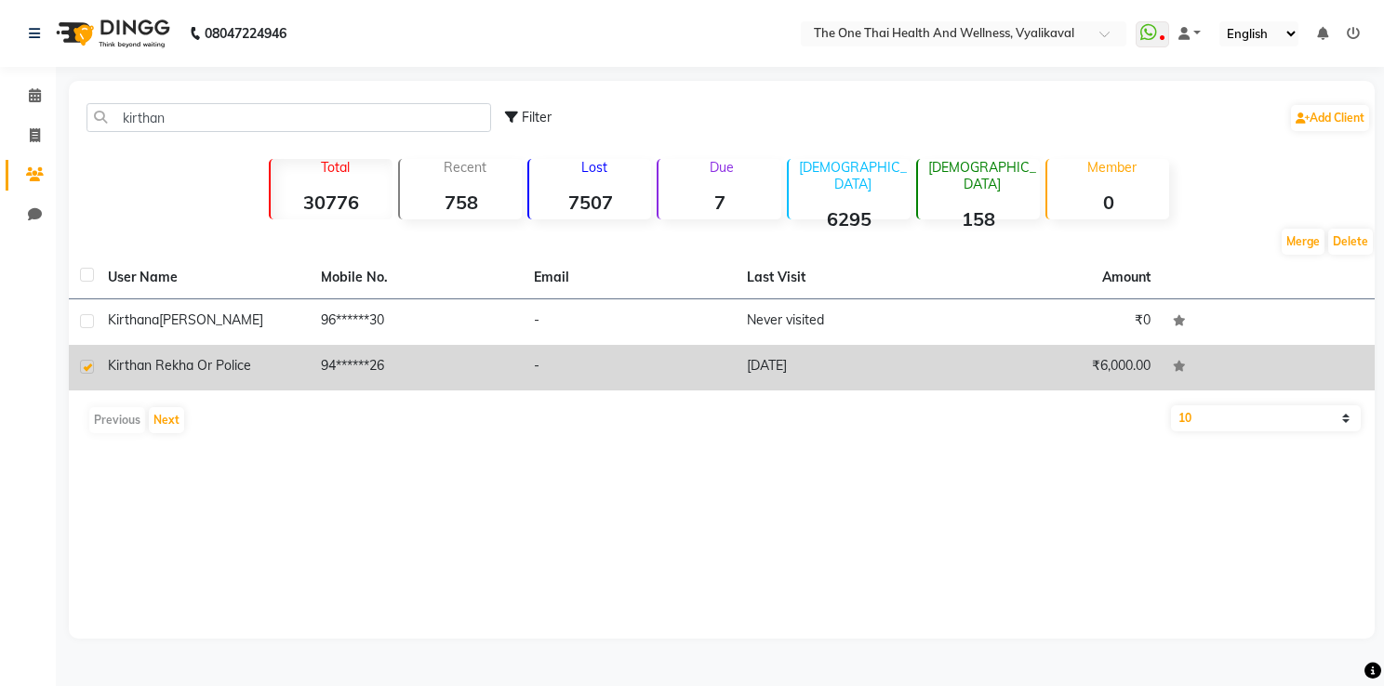
click at [138, 361] on span "Kirthan rekha or police" at bounding box center [179, 365] width 143 height 17
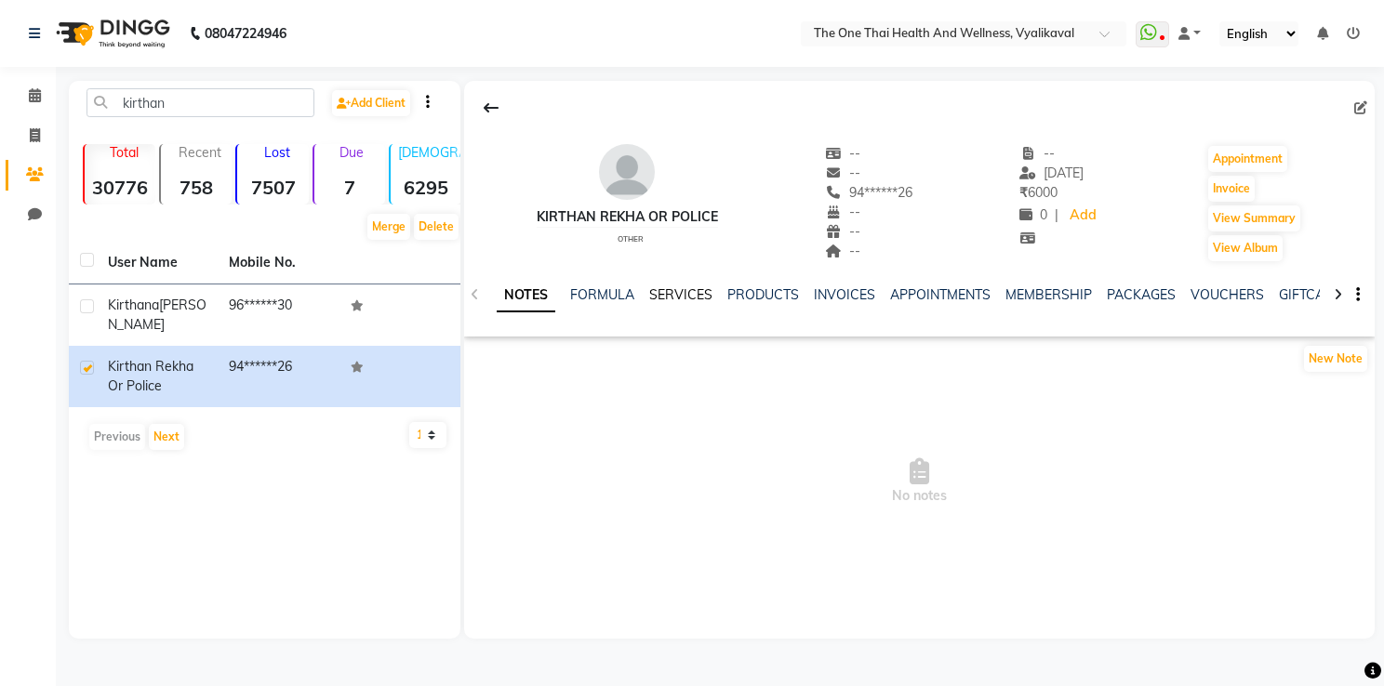
click at [675, 301] on link "SERVICES" at bounding box center [680, 294] width 63 height 17
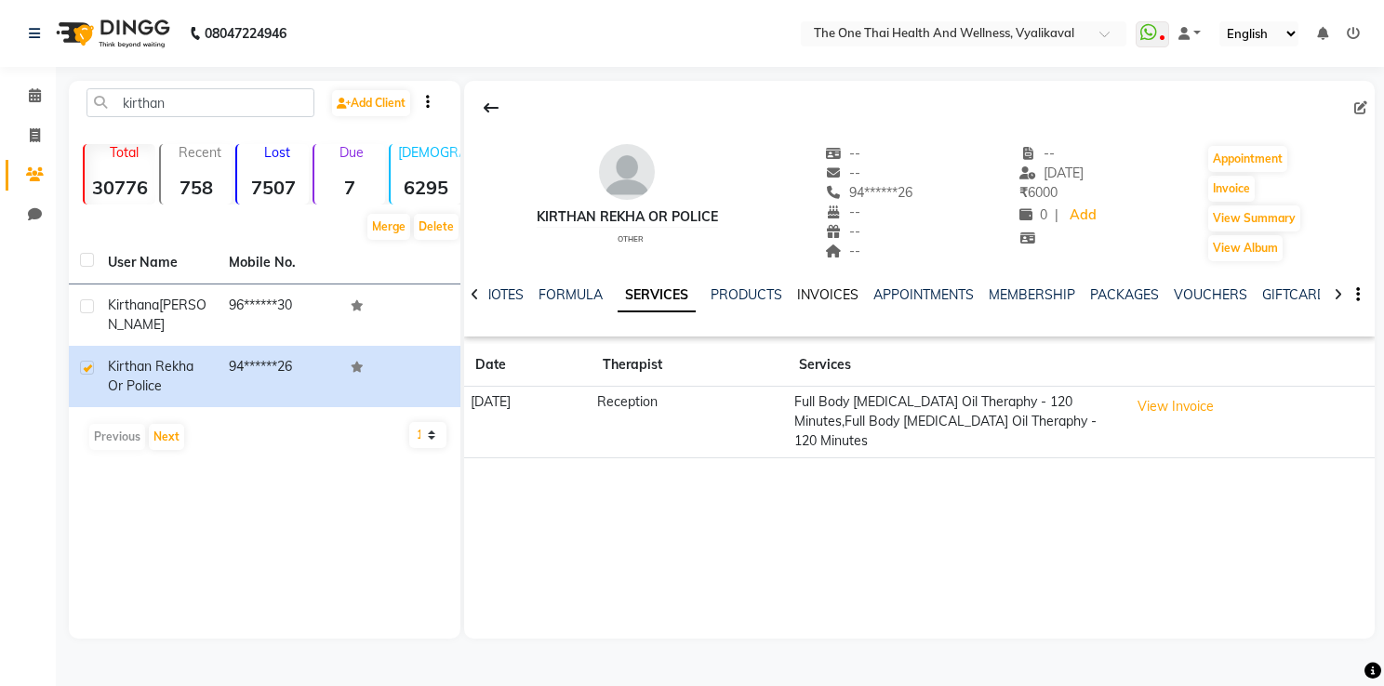
click at [811, 294] on link "INVOICES" at bounding box center [827, 294] width 61 height 17
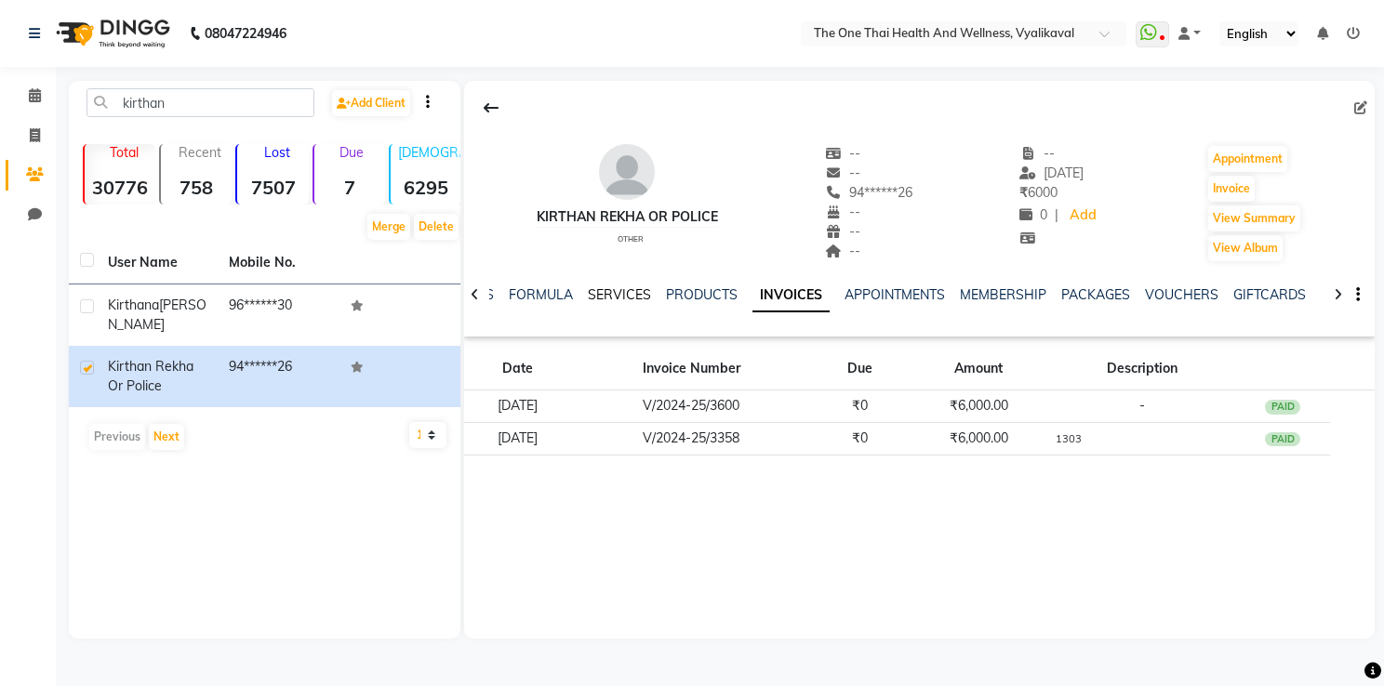
click at [637, 294] on link "SERVICES" at bounding box center [619, 294] width 63 height 17
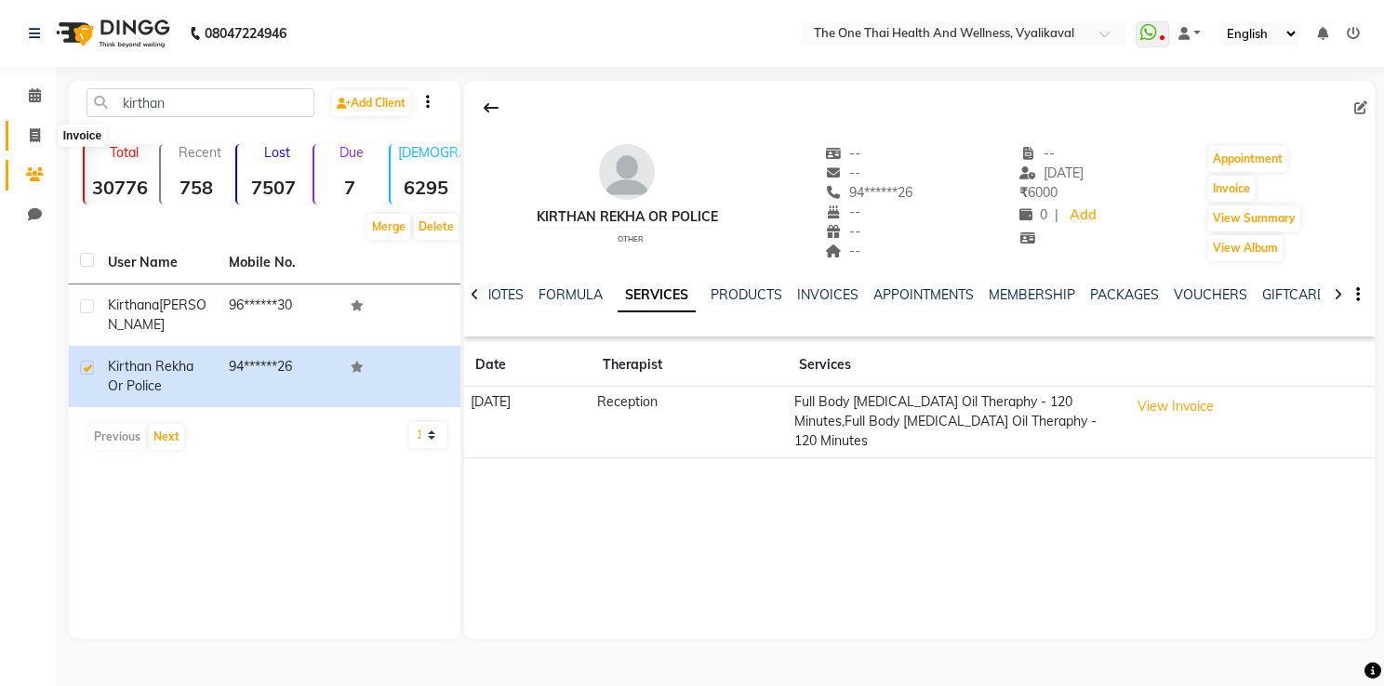
click at [37, 139] on icon at bounding box center [35, 135] width 10 height 14
select select "5972"
select select "service"
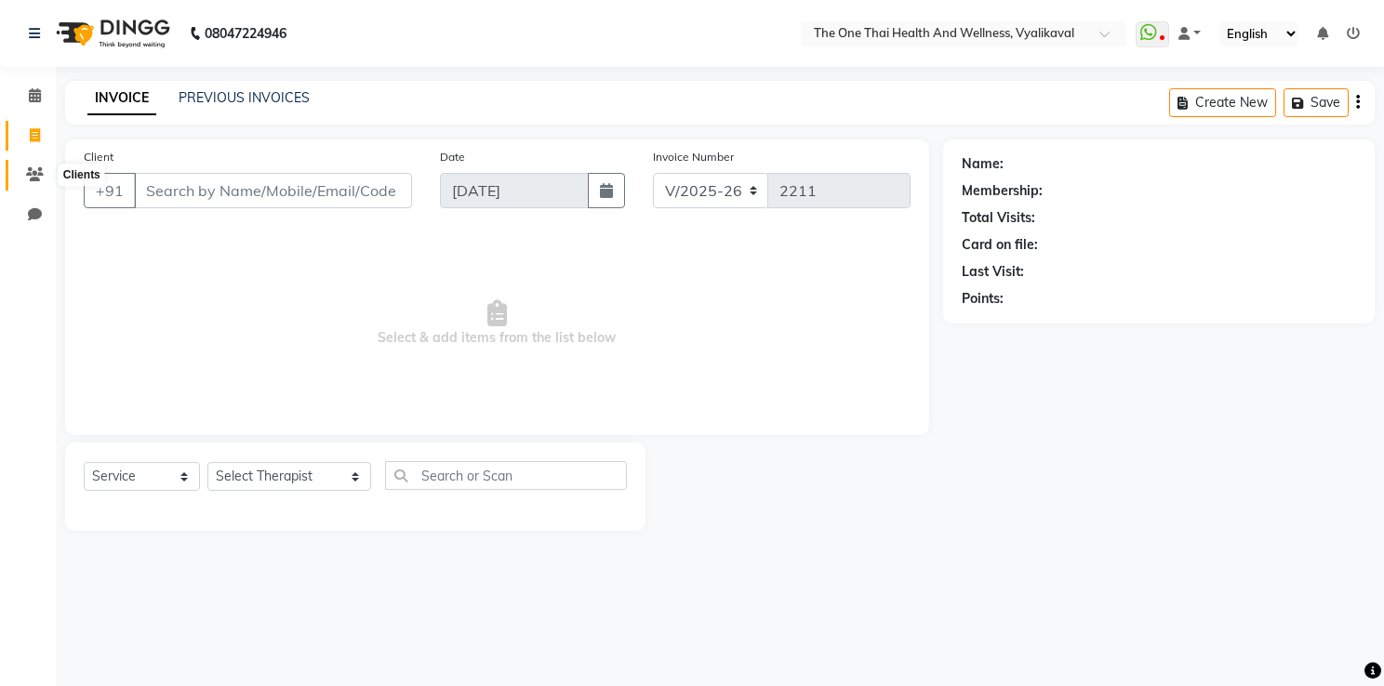
click at [31, 177] on icon at bounding box center [35, 174] width 18 height 14
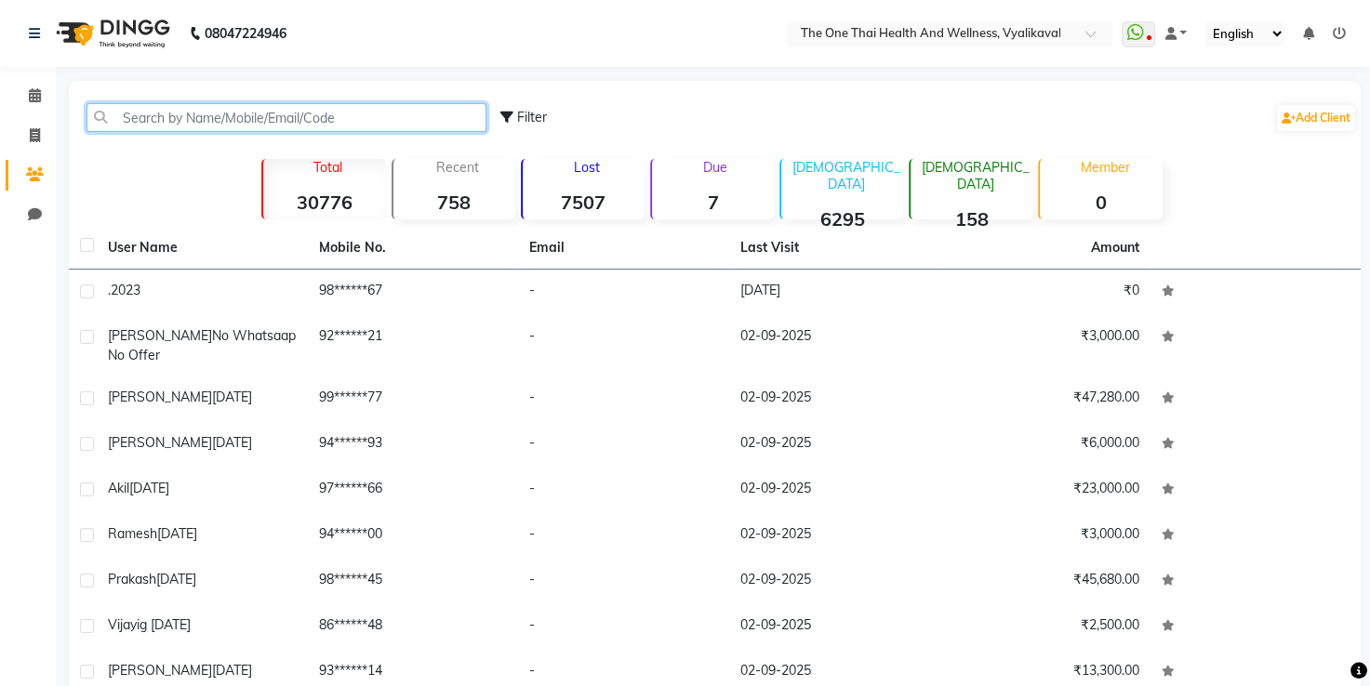
click at [164, 117] on input "text" at bounding box center [286, 117] width 400 height 29
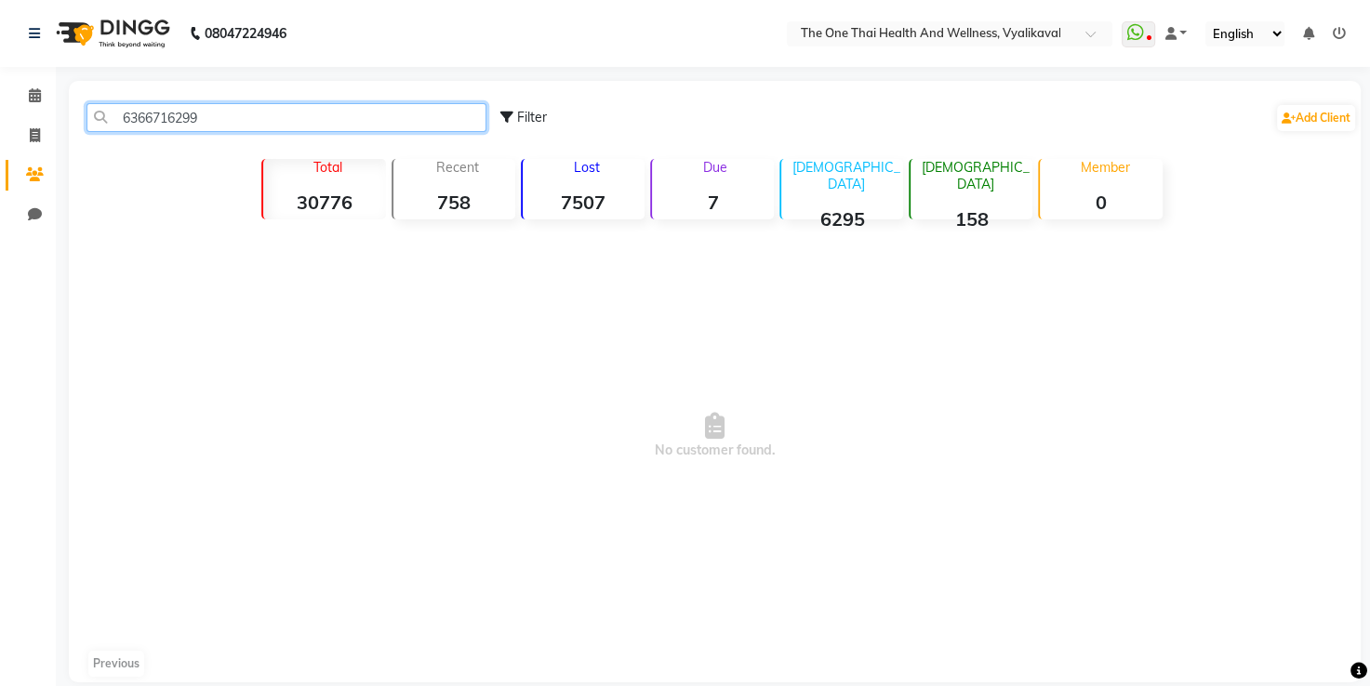
type input "6366716299"
click at [115, 184] on div "6366716299 Filter Add Client Total 30776 Recent 758 Lost 7507 Due 7 [DEMOGRAPHI…" at bounding box center [715, 382] width 1292 height 602
click at [119, 176] on div "6366716299 Filter Add Client Total 30776 Recent 758 Lost 7507 Due 7 [DEMOGRAPHI…" at bounding box center [715, 382] width 1292 height 602
